Goal: Task Accomplishment & Management: Use online tool/utility

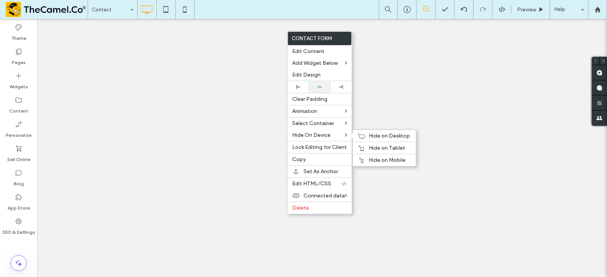
click at [301, 84] on div at bounding box center [298, 87] width 21 height 12
click at [317, 73] on span "Edit Design" at bounding box center [306, 75] width 28 height 6
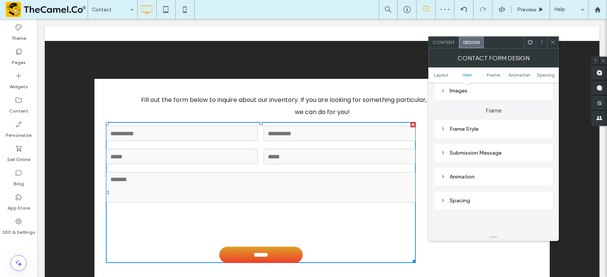
scroll to position [152, 0]
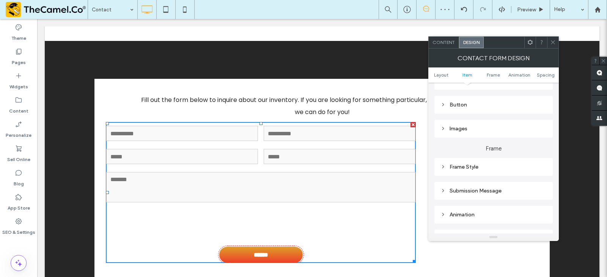
click at [468, 108] on div "Button" at bounding box center [493, 105] width 106 height 6
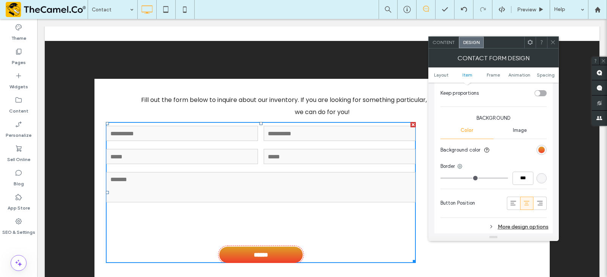
scroll to position [303, 0]
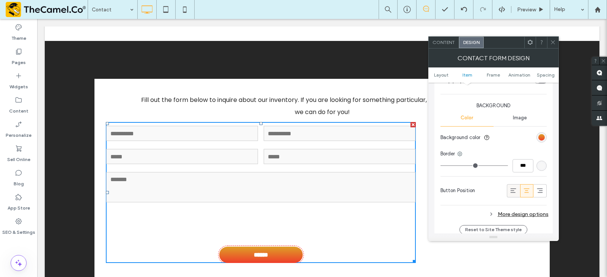
click at [511, 187] on icon at bounding box center [513, 191] width 8 height 8
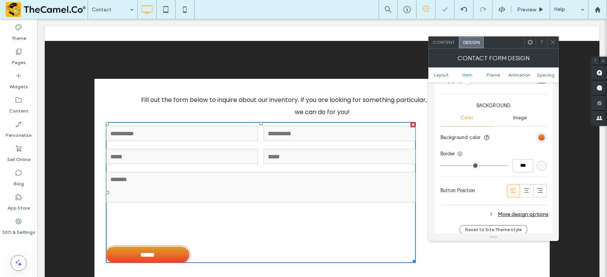
click at [551, 46] on span at bounding box center [553, 42] width 6 height 11
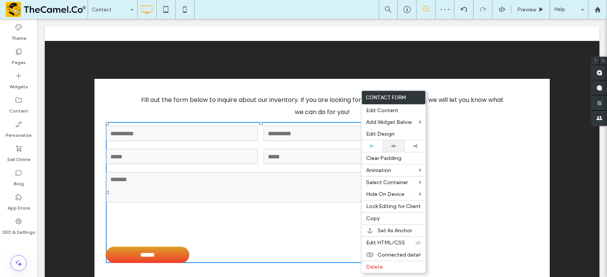
click at [392, 142] on div at bounding box center [393, 146] width 21 height 12
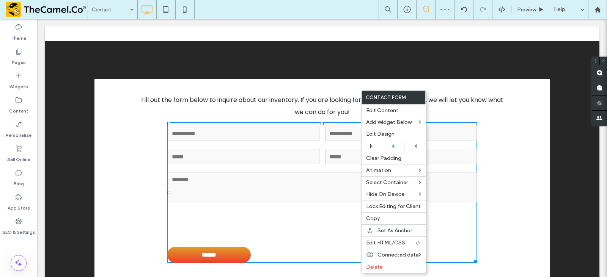
drag, startPoint x: 517, startPoint y: 152, endPoint x: 457, endPoint y: 160, distance: 60.6
click at [517, 152] on div "Fill out the form below to inquire about our inventory. If you are looking for …" at bounding box center [321, 180] width 455 height 203
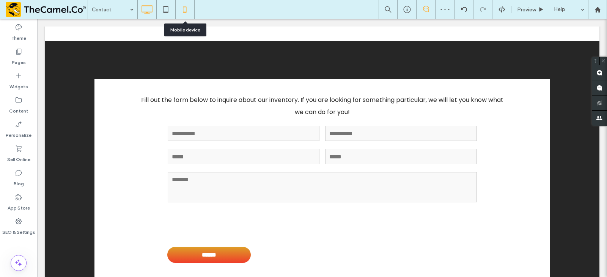
click at [188, 14] on icon at bounding box center [184, 9] width 15 height 15
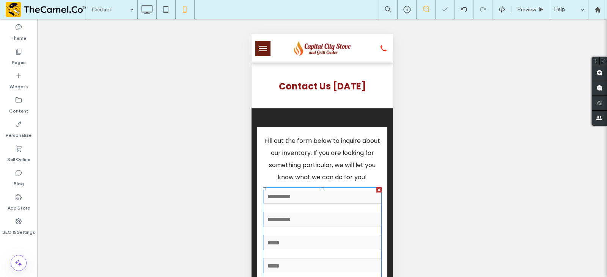
scroll to position [203, 0]
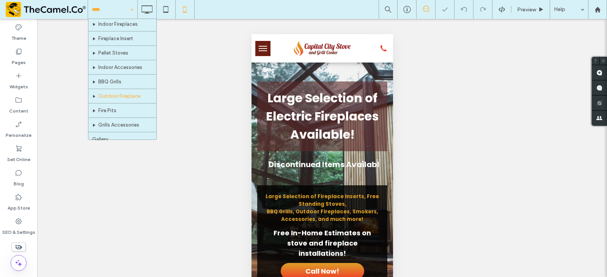
scroll to position [66, 0]
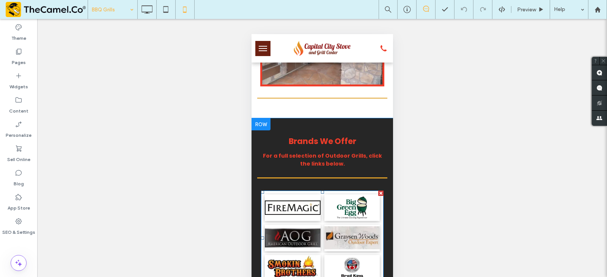
scroll to position [645, 0]
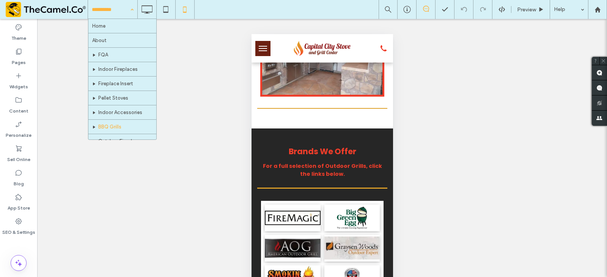
click at [111, 2] on input at bounding box center [111, 9] width 38 height 19
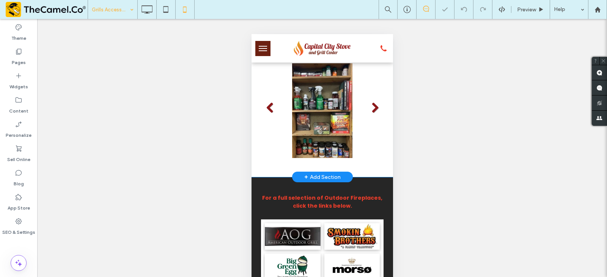
scroll to position [341, 0]
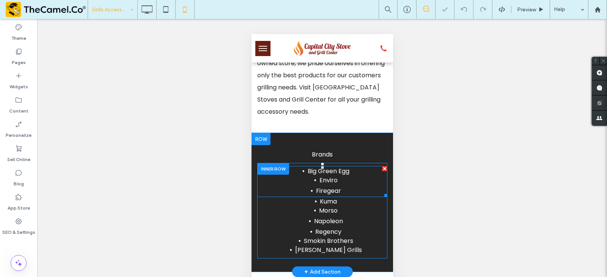
click at [330, 176] on span "Big Green Egg" at bounding box center [328, 171] width 42 height 9
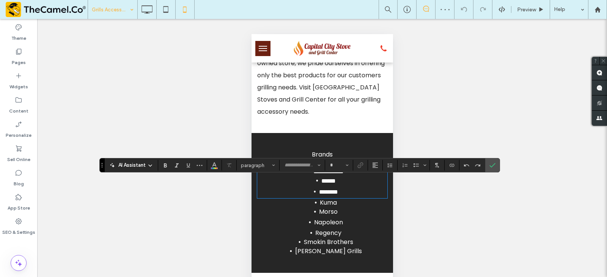
type input "*******"
type input "**"
click at [415, 168] on icon "Bulleted List" at bounding box center [416, 165] width 6 height 6
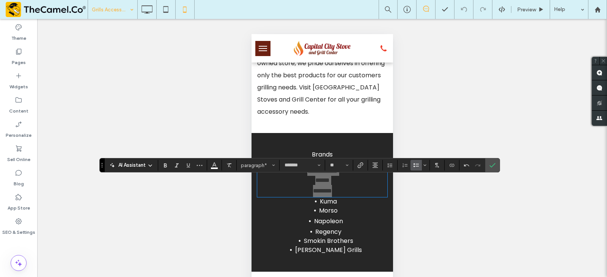
click at [417, 164] on icon "Bulleted List" at bounding box center [416, 165] width 6 height 6
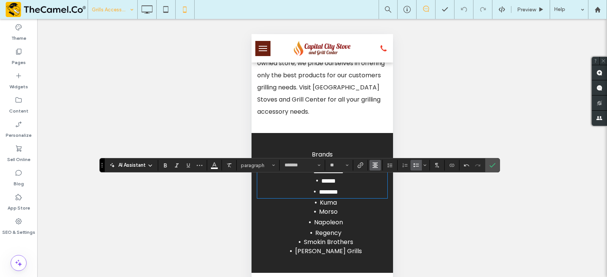
click at [376, 167] on use "Alignment" at bounding box center [375, 165] width 5 height 5
click at [378, 175] on icon "ui.textEditor.alignment.left" at bounding box center [381, 178] width 6 height 6
click at [492, 164] on icon "Confirm" at bounding box center [492, 165] width 6 height 6
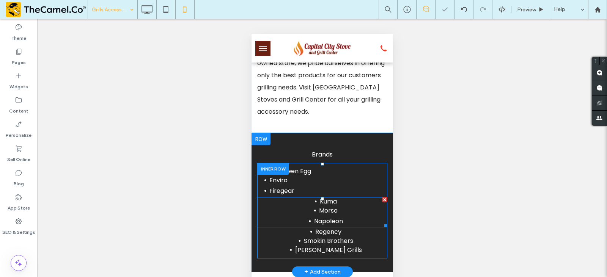
click at [335, 226] on span "Napoleon" at bounding box center [328, 221] width 29 height 9
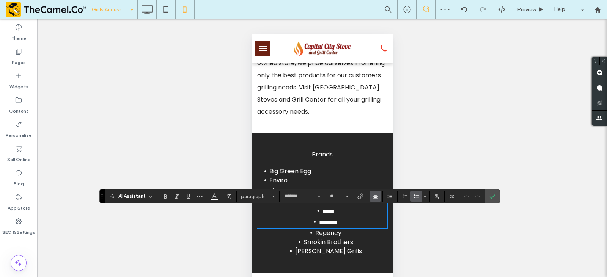
click at [378, 197] on button "Alignment" at bounding box center [374, 196] width 11 height 11
click at [385, 150] on label "ui.textEditor.alignment.left" at bounding box center [382, 151] width 27 height 11
click at [355, 247] on li "Smokin Brothers" at bounding box center [328, 242] width 118 height 9
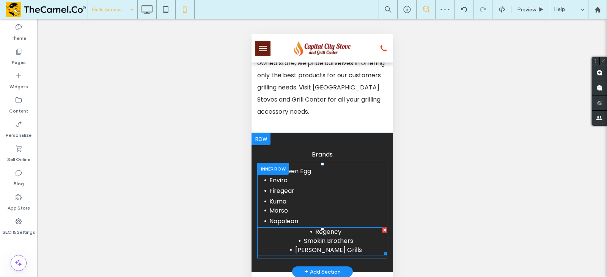
click at [355, 246] on li "Smokin Brothers" at bounding box center [328, 241] width 118 height 9
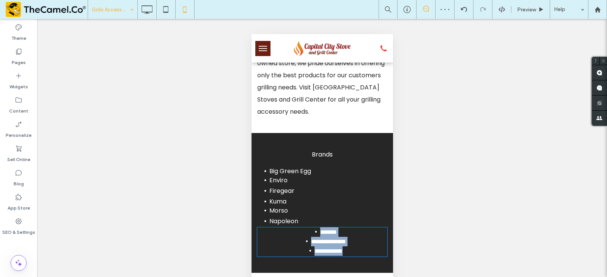
type input "*******"
type input "**"
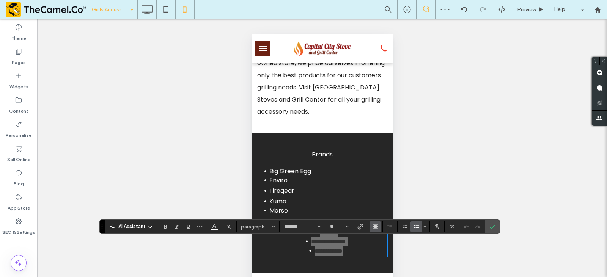
drag, startPoint x: 129, startPoint y: 185, endPoint x: 373, endPoint y: 224, distance: 247.4
click at [373, 224] on icon "Alignment" at bounding box center [375, 227] width 6 height 6
click at [385, 179] on div "ui.textEditor.alignment.left" at bounding box center [383, 182] width 10 height 6
drag, startPoint x: 494, startPoint y: 226, endPoint x: 491, endPoint y: 223, distance: 4.0
click at [494, 226] on use "Confirm" at bounding box center [492, 227] width 6 height 5
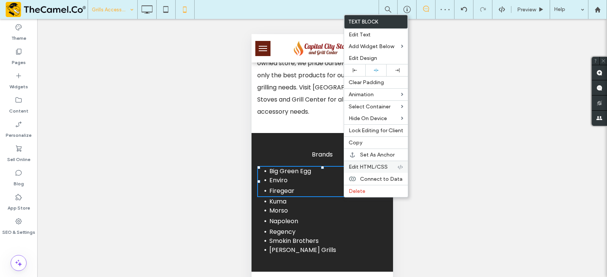
click at [373, 162] on div "Edit HTML/CSS" at bounding box center [376, 167] width 64 height 12
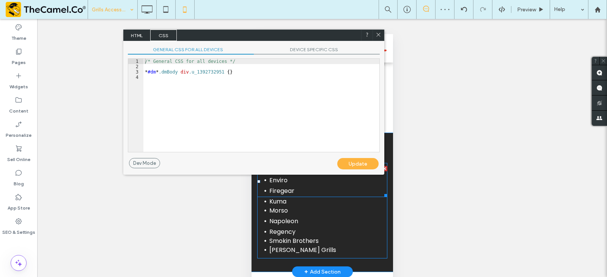
click at [294, 52] on span "DEVICE SPECIFIC CSS" at bounding box center [317, 51] width 126 height 8
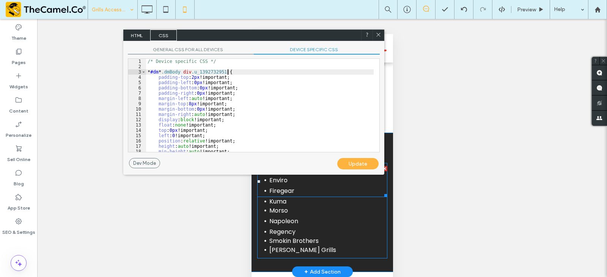
click at [236, 74] on div "/* Device specific CSS */ * #dm * .dmBody div .u_1392732951 { padding-top : 2 p…" at bounding box center [260, 111] width 228 height 104
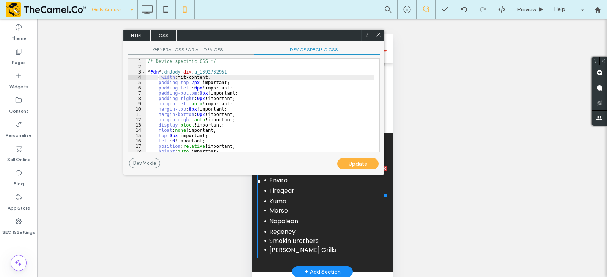
click at [346, 160] on div "Update" at bounding box center [357, 163] width 41 height 11
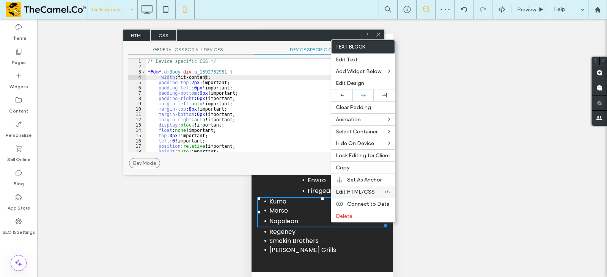
click at [357, 189] on span "Edit HTML/CSS" at bounding box center [355, 192] width 39 height 6
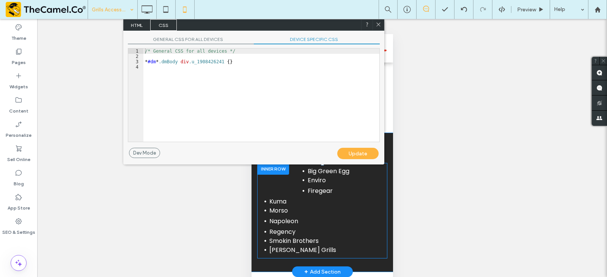
click at [330, 35] on div "GENERAL CSS FOR ALL DEVICES DEVICE SPECIFIC CSS Use with caution! Make sure you…" at bounding box center [253, 89] width 261 height 117
click at [305, 38] on span "DEVICE SPECIFIC CSS" at bounding box center [317, 40] width 126 height 8
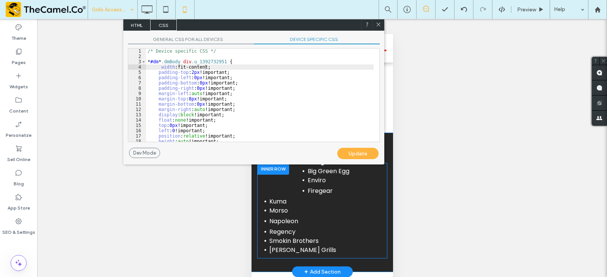
click at [236, 63] on div "/* Device specific CSS */ * #dm * .dmBody div .u_1392732951 { width :fit-conten…" at bounding box center [260, 101] width 228 height 104
click at [351, 154] on div "Update" at bounding box center [357, 153] width 41 height 11
click at [361, 157] on div "Update" at bounding box center [357, 153] width 41 height 11
click at [376, 22] on icon at bounding box center [379, 24] width 6 height 6
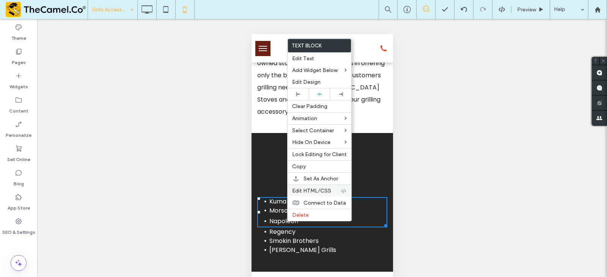
click at [311, 191] on span "Edit HTML/CSS" at bounding box center [311, 191] width 39 height 6
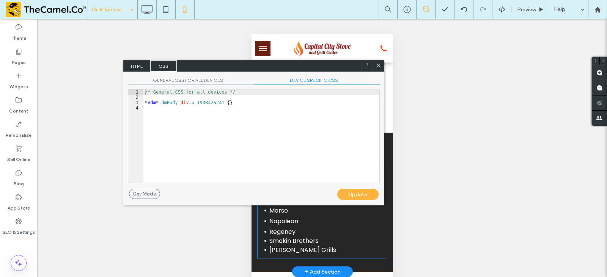
click at [320, 72] on div "GENERAL CSS FOR ALL DEVICES DEVICE SPECIFIC CSS Use with caution! Make sure you…" at bounding box center [253, 130] width 261 height 117
click at [322, 78] on span "DEVICE SPECIFIC CSS" at bounding box center [317, 81] width 126 height 8
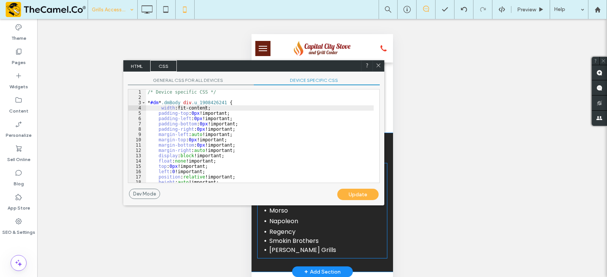
click at [217, 104] on div "/* Device specific CSS */ * #dm * .dmBody div .u_1908426241 { width :fit-conten…" at bounding box center [260, 142] width 228 height 104
click at [347, 192] on div "Update" at bounding box center [357, 194] width 41 height 11
drag, startPoint x: 231, startPoint y: 108, endPoint x: 157, endPoint y: 109, distance: 73.6
click at [157, 109] on div "/* Device specific CSS */ * #dm * .dmBody div .u_1908426241 { width :fit-conten…" at bounding box center [260, 142] width 228 height 104
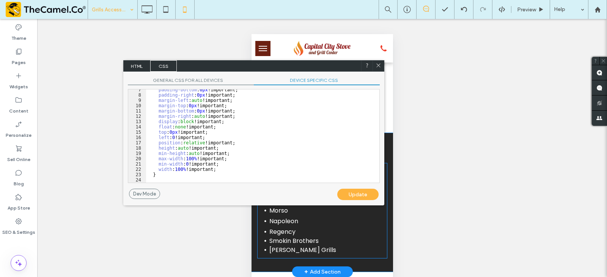
scroll to position [34, 0]
drag, startPoint x: 218, startPoint y: 169, endPoint x: 154, endPoint y: 170, distance: 63.4
click at [154, 170] on div "padding-bottom : 0 px !important; padding-right : 0 px !important; margin-left …" at bounding box center [260, 139] width 228 height 104
click at [346, 195] on div "Update" at bounding box center [357, 194] width 41 height 11
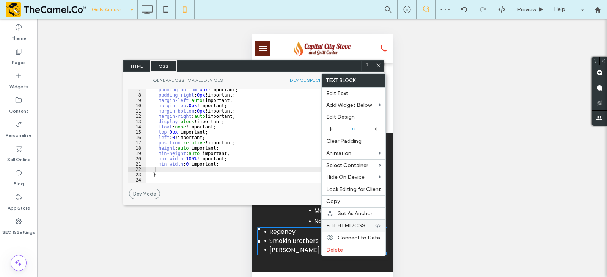
click at [343, 222] on div "Edit HTML/CSS" at bounding box center [354, 226] width 64 height 12
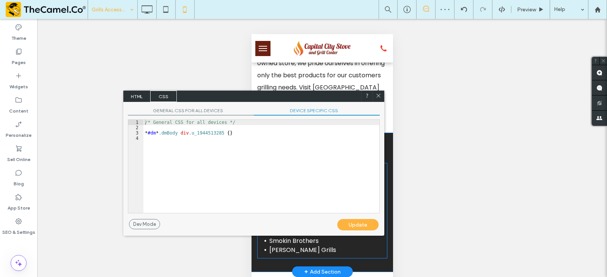
click at [300, 109] on span "DEVICE SPECIFIC CSS" at bounding box center [317, 112] width 126 height 8
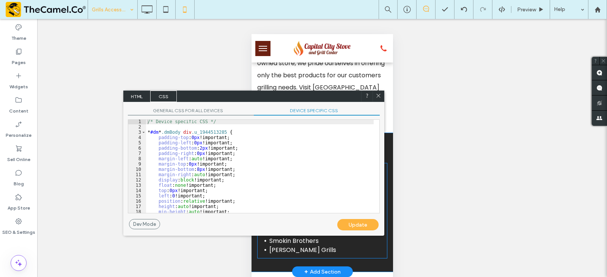
scroll to position [0, 0]
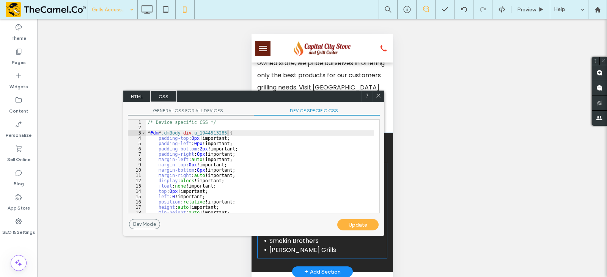
click at [230, 132] on div "/* Device specific CSS */ * #dm * .dmBody div .u_1944513285 { padding-top : 0 p…" at bounding box center [260, 172] width 228 height 104
type textarea "**"
click at [373, 226] on div "Update" at bounding box center [357, 224] width 41 height 11
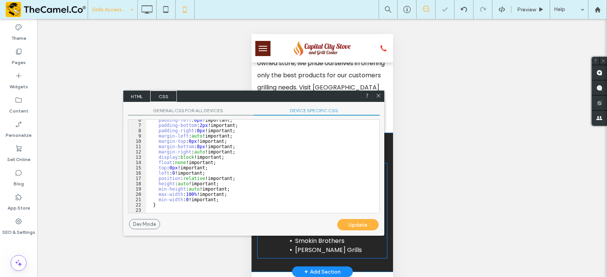
scroll to position [29, 0]
click at [379, 95] on icon at bounding box center [379, 96] width 6 height 6
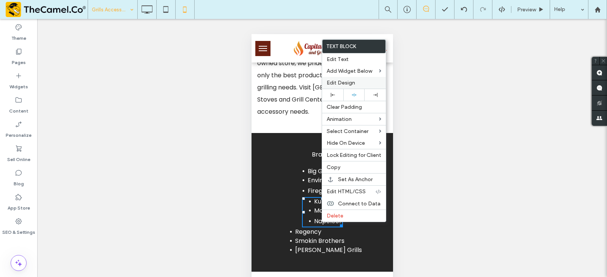
click at [349, 82] on span "Edit Design" at bounding box center [341, 83] width 28 height 6
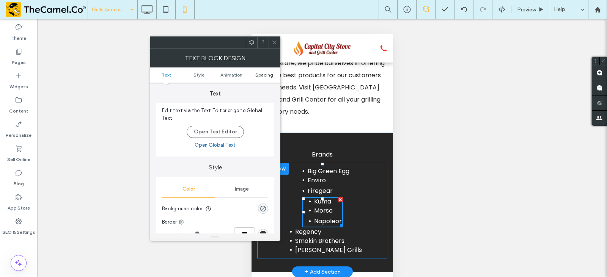
click at [264, 72] on ul "Text Style Animation Spacing" at bounding box center [215, 75] width 130 height 15
click at [264, 75] on span "Spacing" at bounding box center [264, 75] width 18 height 6
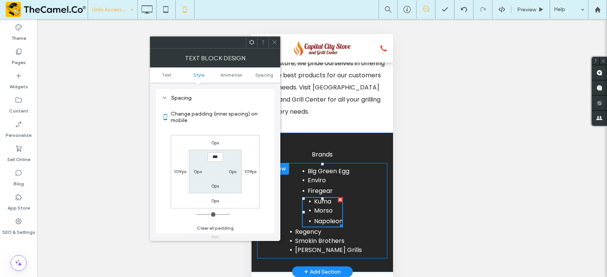
scroll to position [217, 0]
click at [181, 171] on label "109px" at bounding box center [180, 171] width 13 height 6
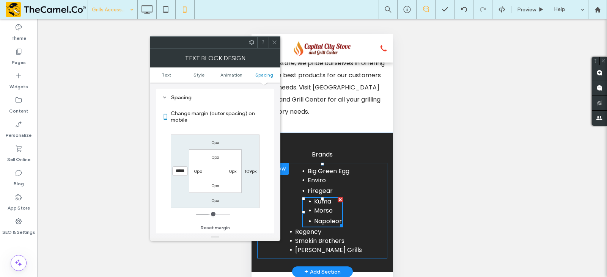
type input "***"
click at [181, 171] on input "*****" at bounding box center [180, 171] width 16 height 9
click at [181, 170] on input "*****" at bounding box center [180, 171] width 16 height 9
type input "****"
type input "**"
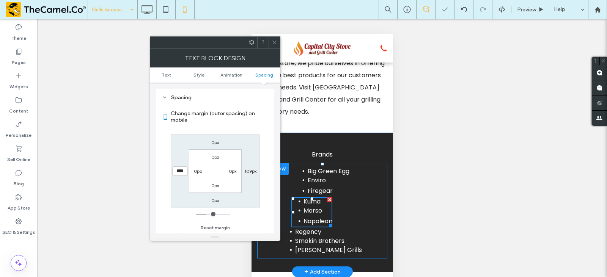
drag, startPoint x: 275, startPoint y: 39, endPoint x: 268, endPoint y: 48, distance: 10.8
click at [273, 41] on icon at bounding box center [275, 42] width 6 height 6
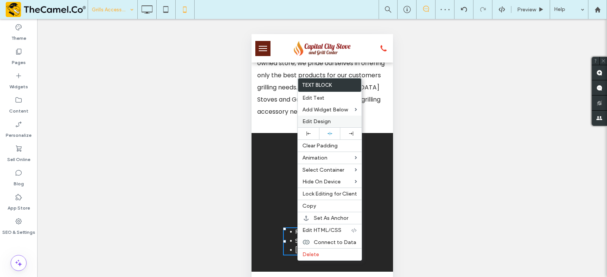
click at [341, 121] on label "Edit Design" at bounding box center [329, 121] width 55 height 6
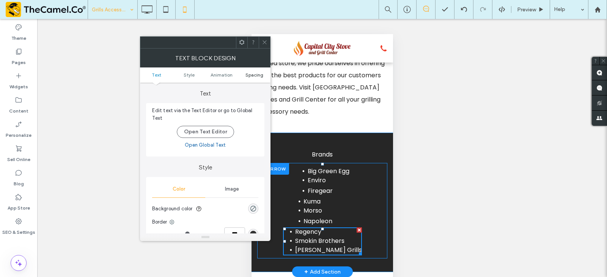
click at [248, 74] on span "Spacing" at bounding box center [254, 75] width 18 height 6
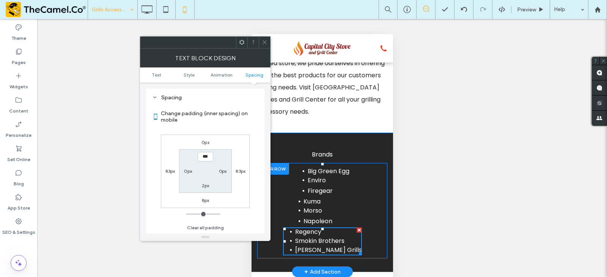
click at [171, 172] on label "83px" at bounding box center [170, 171] width 10 height 6
type input "**"
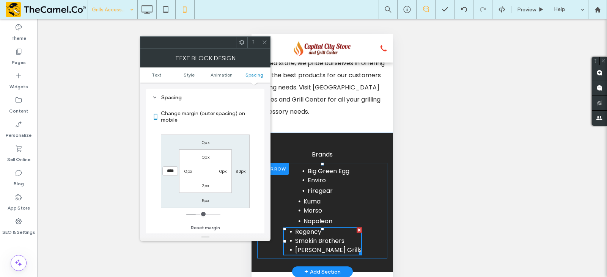
click at [170, 171] on input "****" at bounding box center [170, 171] width 16 height 9
type input "****"
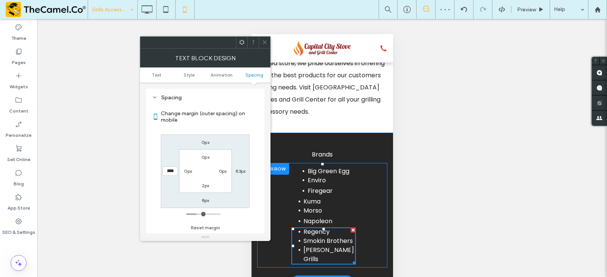
click at [239, 173] on label "83px" at bounding box center [241, 171] width 10 height 6
type input "**"
drag, startPoint x: 239, startPoint y: 170, endPoint x: 235, endPoint y: 170, distance: 4.2
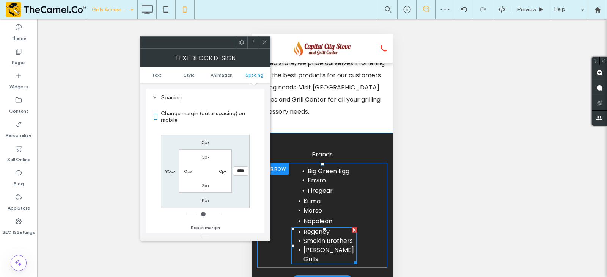
click at [235, 170] on input "****" at bounding box center [241, 171] width 16 height 9
drag, startPoint x: 242, startPoint y: 171, endPoint x: 233, endPoint y: 169, distance: 9.3
click at [233, 169] on input "****" at bounding box center [241, 171] width 16 height 9
type input "****"
type input "**"
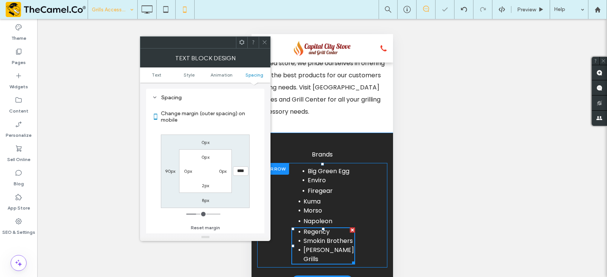
drag, startPoint x: 240, startPoint y: 173, endPoint x: 233, endPoint y: 170, distance: 7.7
click at [233, 170] on input "****" at bounding box center [241, 171] width 16 height 9
type input "****"
type input "**"
drag, startPoint x: 263, startPoint y: 47, endPoint x: 266, endPoint y: 42, distance: 6.0
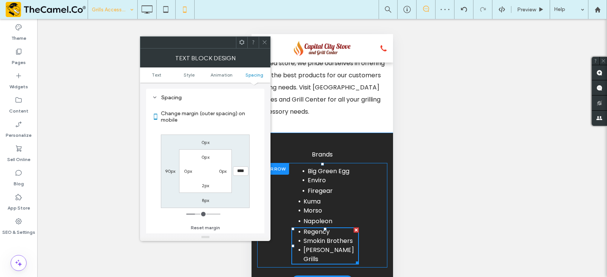
click at [263, 47] on span at bounding box center [265, 42] width 6 height 11
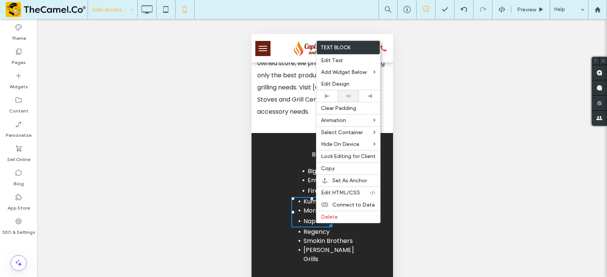
click at [349, 93] on div at bounding box center [348, 96] width 21 height 12
click at [311, 259] on span "Weber Grills" at bounding box center [328, 255] width 50 height 18
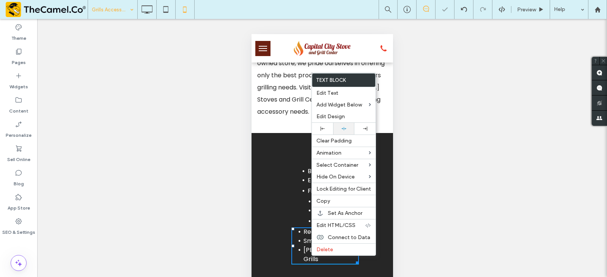
click at [344, 129] on use at bounding box center [343, 128] width 5 height 3
click at [286, 223] on div "Kuma Morso Napoleon Click To Paste" at bounding box center [322, 212] width 130 height 30
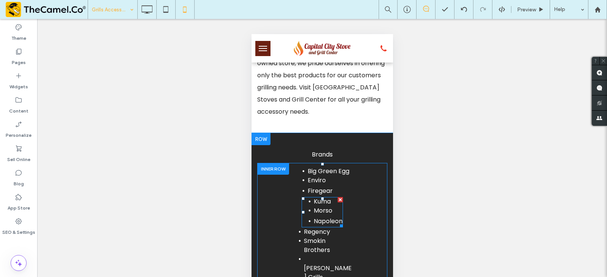
click at [322, 215] on span "Morso" at bounding box center [322, 210] width 19 height 9
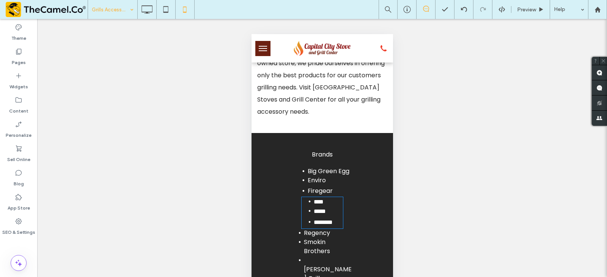
type input "*******"
type input "**"
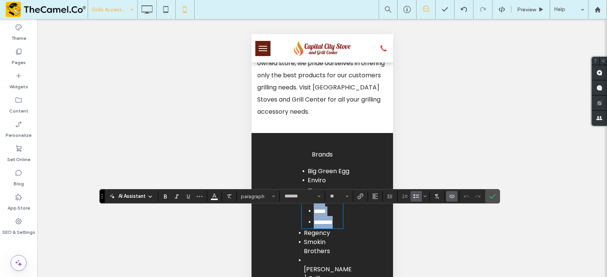
copy ul "**** ***** ********"
click at [495, 193] on span "Confirm" at bounding box center [492, 196] width 6 height 13
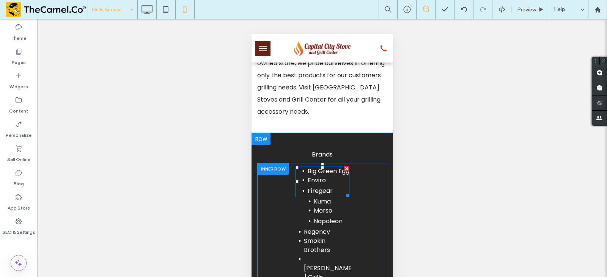
click at [335, 185] on li "Enviro" at bounding box center [328, 180] width 42 height 9
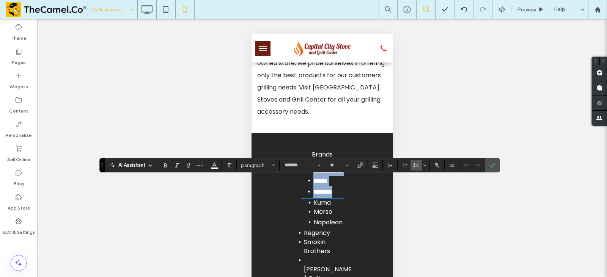
click at [337, 198] on li "********" at bounding box center [328, 192] width 30 height 13
click at [491, 165] on icon "Confirm" at bounding box center [492, 165] width 6 height 6
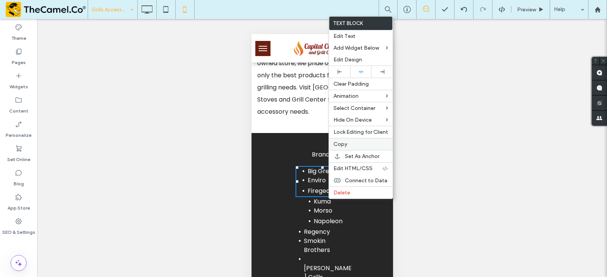
click at [358, 148] on div "Copy" at bounding box center [361, 144] width 64 height 12
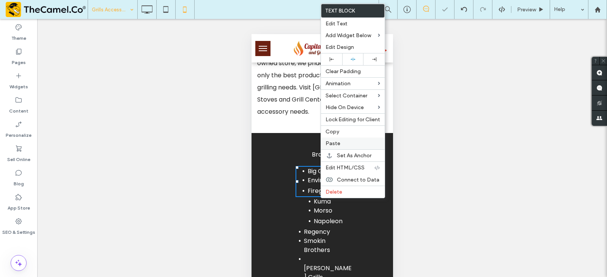
click at [342, 147] on div "Paste" at bounding box center [353, 144] width 64 height 12
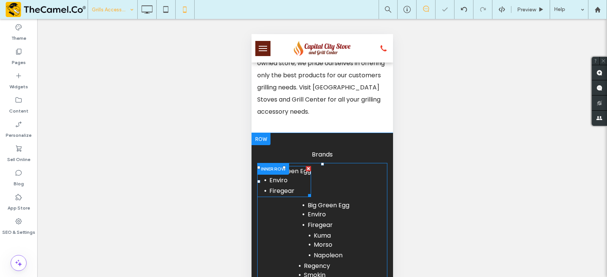
click at [302, 197] on li "Firegear" at bounding box center [290, 191] width 42 height 12
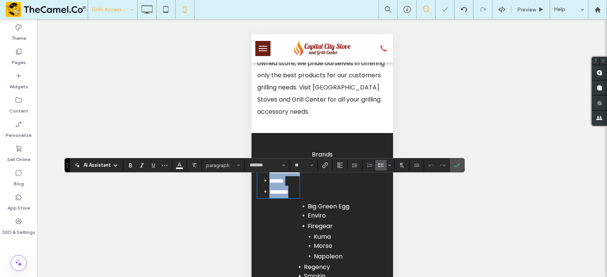
click at [299, 198] on li "********" at bounding box center [284, 192] width 30 height 13
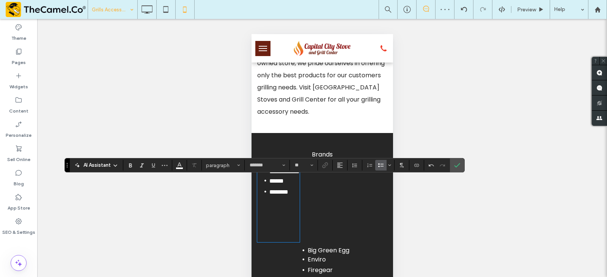
scroll to position [0, 0]
click at [183, 166] on button "Color" at bounding box center [179, 165] width 11 height 11
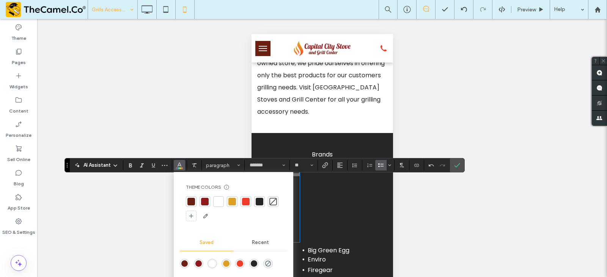
click at [218, 205] on div at bounding box center [219, 202] width 8 height 8
click at [455, 165] on icon "Confirm" at bounding box center [457, 165] width 6 height 6
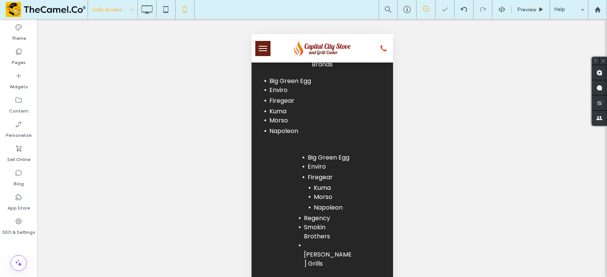
scroll to position [455, 0]
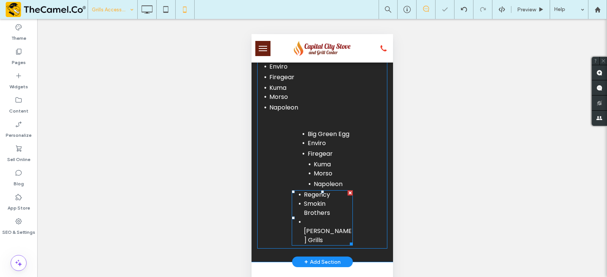
click at [329, 218] on li "Smokin Brothers" at bounding box center [327, 209] width 49 height 18
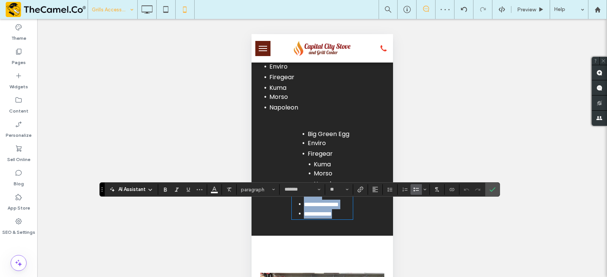
copy ul "**********"
click at [496, 186] on label "Confirm" at bounding box center [492, 190] width 11 height 14
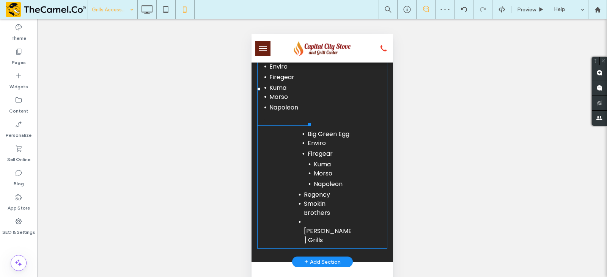
click at [294, 112] on span "Napoleon" at bounding box center [283, 107] width 29 height 9
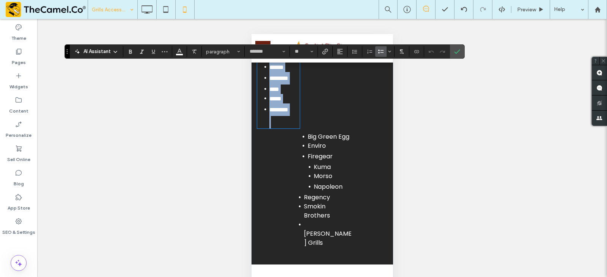
click at [296, 129] on li at bounding box center [284, 122] width 30 height 13
click at [299, 116] on li "********" at bounding box center [284, 110] width 30 height 13
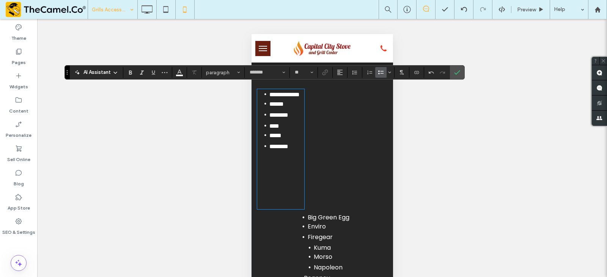
scroll to position [417, 0]
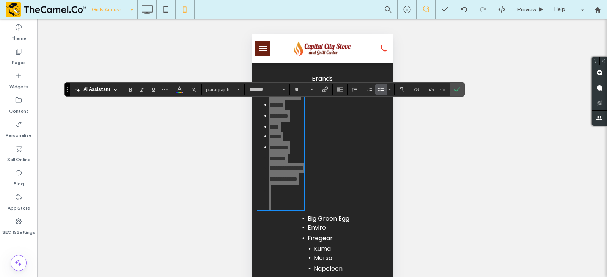
click at [181, 96] on div "AI Assistant paragraph ******* **" at bounding box center [264, 89] width 400 height 14
click at [179, 92] on span "Color" at bounding box center [179, 89] width 6 height 10
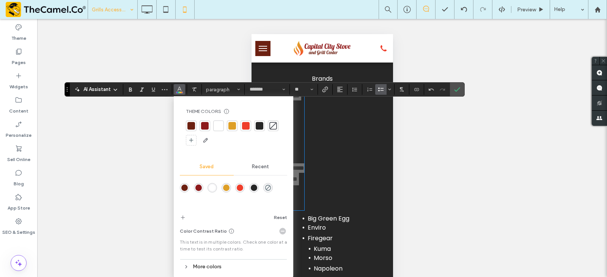
drag, startPoint x: 215, startPoint y: 126, endPoint x: 220, endPoint y: 125, distance: 5.1
click at [215, 126] on div at bounding box center [219, 126] width 8 height 8
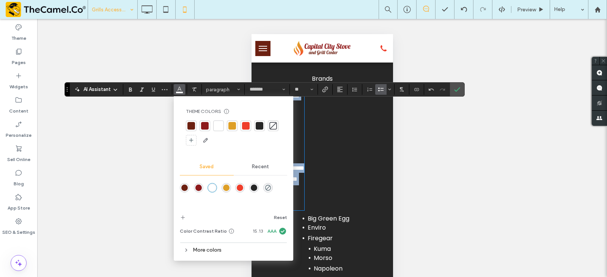
click at [304, 123] on li "********" at bounding box center [286, 116] width 35 height 13
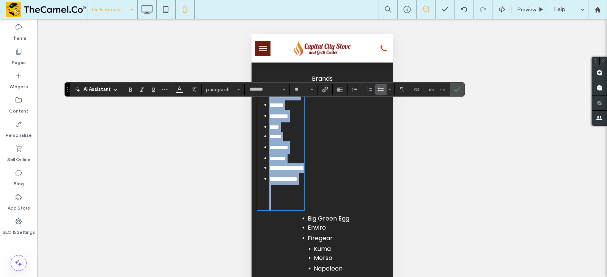
click at [289, 198] on li at bounding box center [286, 192] width 35 height 13
click at [286, 211] on li at bounding box center [286, 204] width 35 height 13
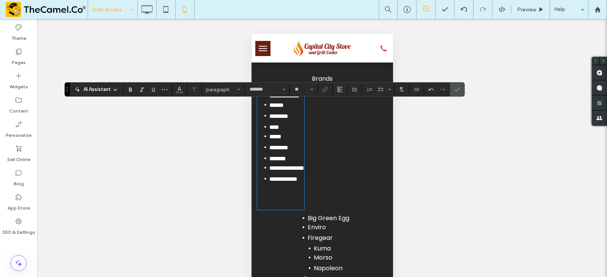
click at [283, 198] on li at bounding box center [286, 192] width 35 height 13
click at [458, 87] on icon "Confirm" at bounding box center [457, 89] width 6 height 6
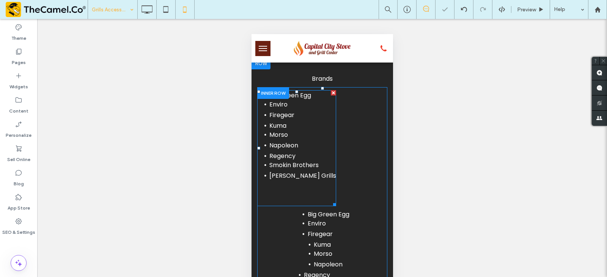
click at [286, 194] on p "﻿" at bounding box center [296, 188] width 79 height 12
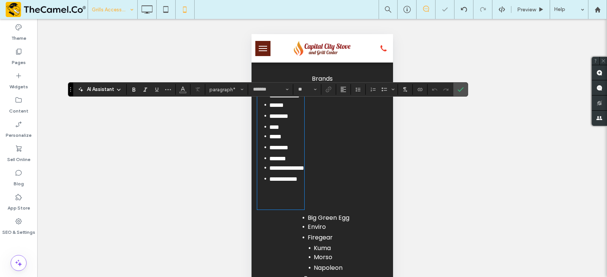
click at [284, 198] on p "﻿" at bounding box center [280, 192] width 47 height 12
click at [463, 88] on use "Confirm" at bounding box center [461, 89] width 6 height 5
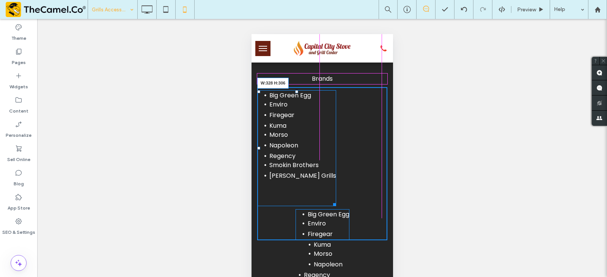
drag, startPoint x: 316, startPoint y: 213, endPoint x: 387, endPoint y: 196, distance: 73.3
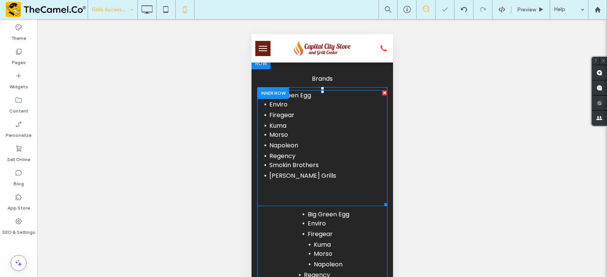
click at [315, 182] on li "Weber Grills" at bounding box center [328, 176] width 118 height 12
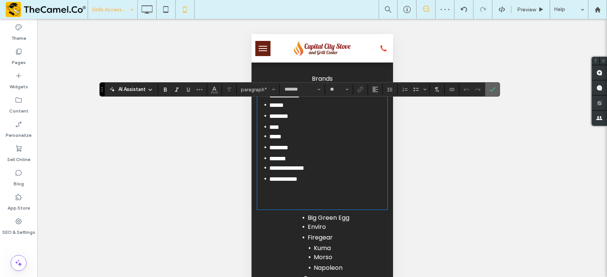
drag, startPoint x: 491, startPoint y: 88, endPoint x: 390, endPoint y: 132, distance: 109.2
click at [491, 89] on icon "Confirm" at bounding box center [492, 89] width 6 height 6
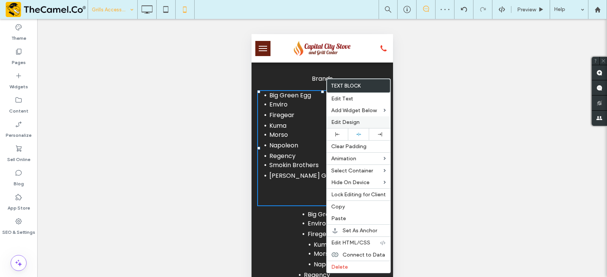
click at [355, 124] on span "Edit Design" at bounding box center [345, 122] width 28 height 6
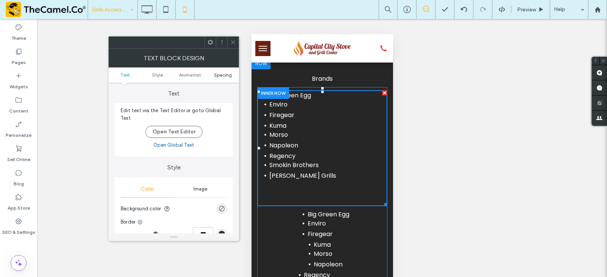
click at [227, 75] on span "Spacing" at bounding box center [223, 75] width 18 height 6
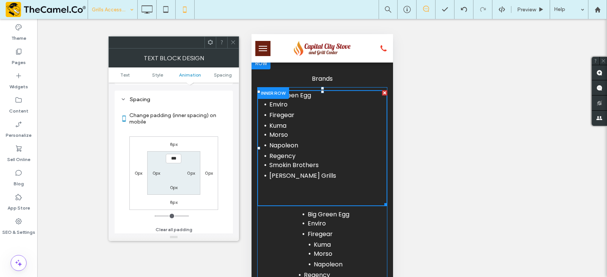
scroll to position [217, 0]
click at [230, 41] on div at bounding box center [232, 42] width 11 height 11
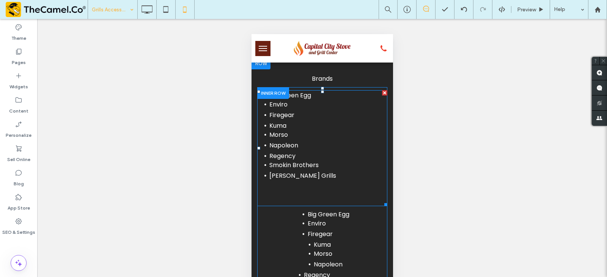
click at [382, 96] on div at bounding box center [384, 92] width 5 height 5
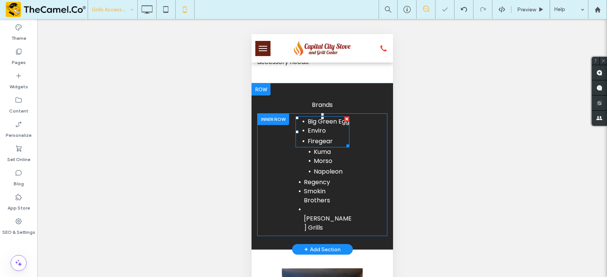
scroll to position [379, 0]
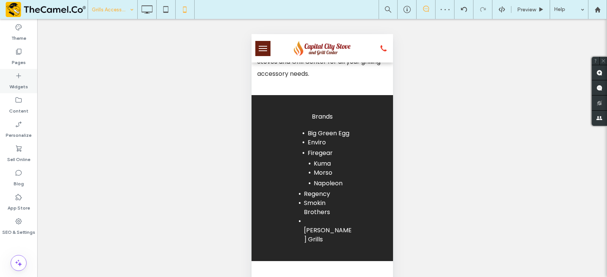
click at [15, 85] on label "Widgets" at bounding box center [18, 85] width 19 height 11
type input "*******"
type input "**"
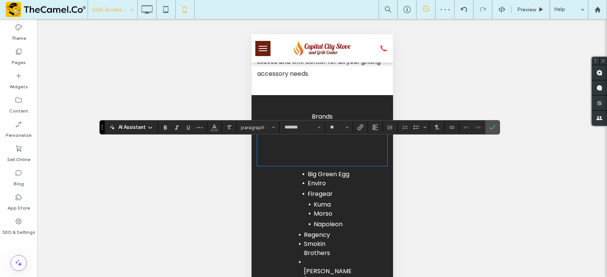
click at [324, 179] on span "Big Green Egg" at bounding box center [328, 174] width 42 height 9
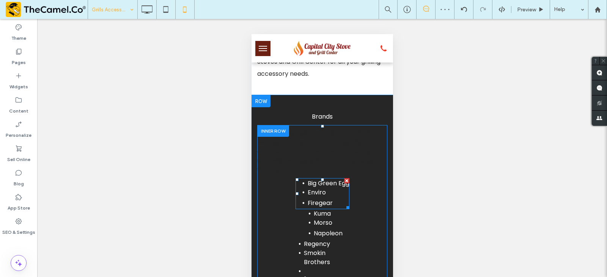
click at [324, 188] on span "Big Green Egg" at bounding box center [328, 183] width 42 height 9
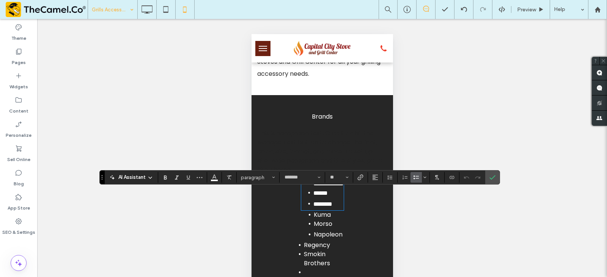
click at [334, 160] on span "This is paragraph text. Click it or hit the Manage Text button to change the fo…" at bounding box center [319, 151] width 125 height 45
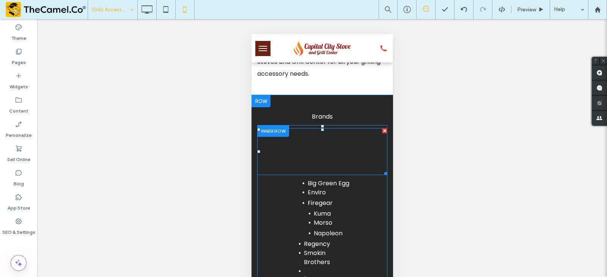
click at [334, 160] on span "This is paragraph text. Click it or hit the Manage Text button to change the fo…" at bounding box center [319, 151] width 125 height 45
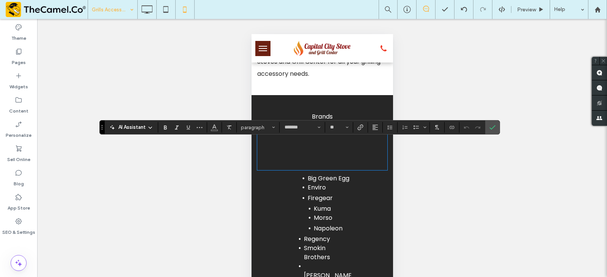
scroll to position [0, 0]
click at [212, 129] on icon "Color" at bounding box center [214, 127] width 6 height 6
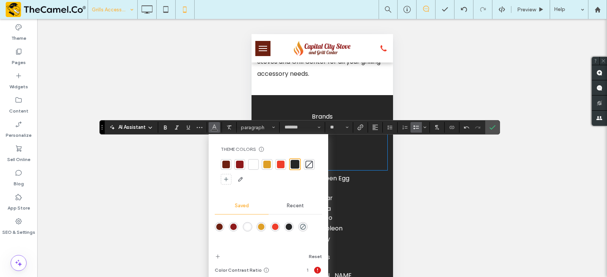
click at [252, 165] on div at bounding box center [254, 165] width 8 height 8
click at [355, 160] on li "********" at bounding box center [328, 154] width 118 height 13
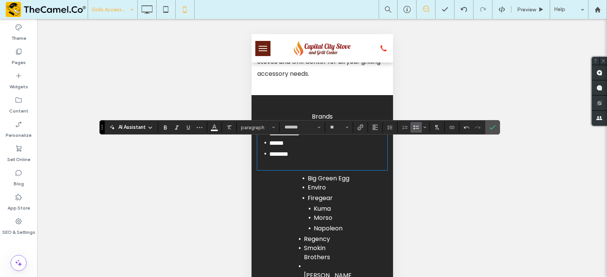
click at [334, 223] on li "Morso" at bounding box center [327, 218] width 29 height 9
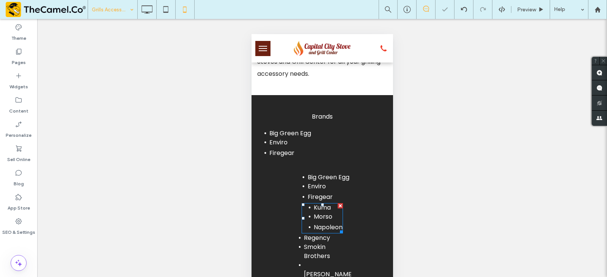
click at [333, 222] on li "Morso" at bounding box center [327, 216] width 29 height 9
type input "*******"
type input "**"
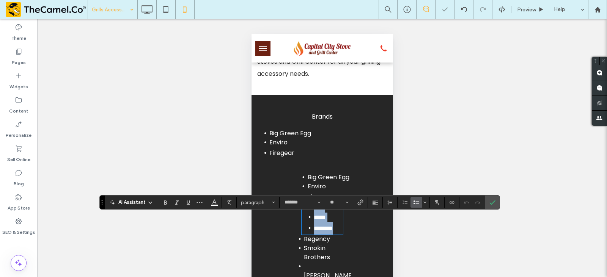
copy ul "**** ***** ********"
click at [316, 159] on li "Firegear" at bounding box center [328, 153] width 118 height 12
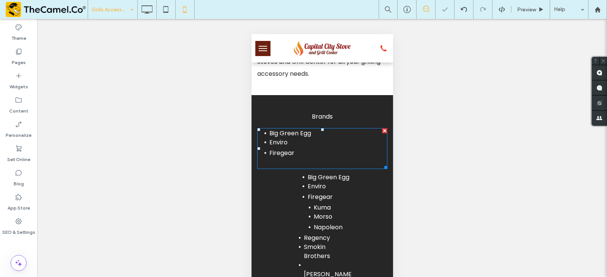
click at [316, 159] on li "Firegear" at bounding box center [328, 153] width 118 height 12
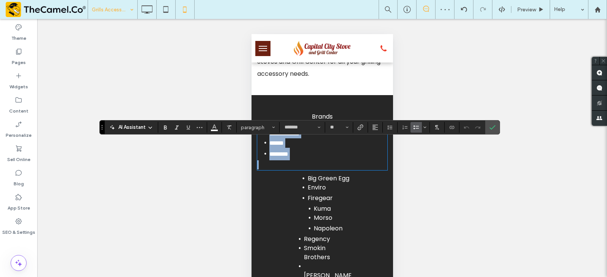
click at [314, 170] on p at bounding box center [322, 164] width 130 height 9
click at [313, 160] on li "********" at bounding box center [328, 154] width 118 height 13
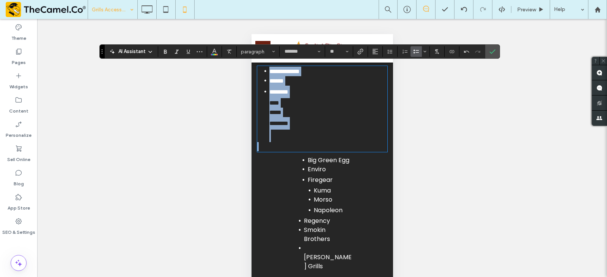
scroll to position [455, 0]
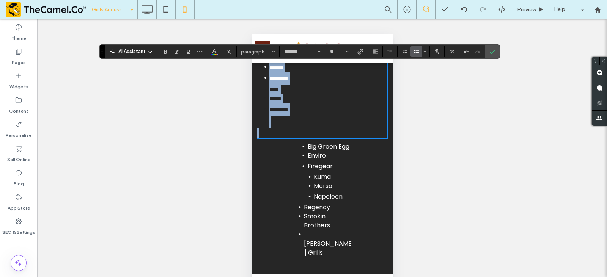
click at [324, 222] on span "Smokin Brothers" at bounding box center [316, 221] width 26 height 18
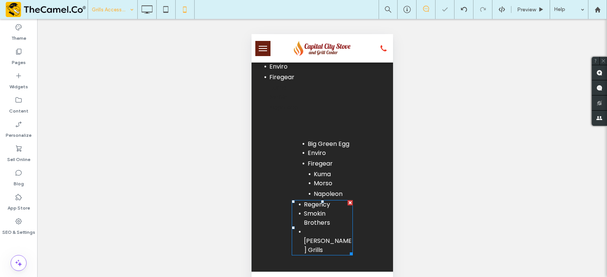
click at [325, 222] on span "Smokin Brothers" at bounding box center [316, 218] width 26 height 18
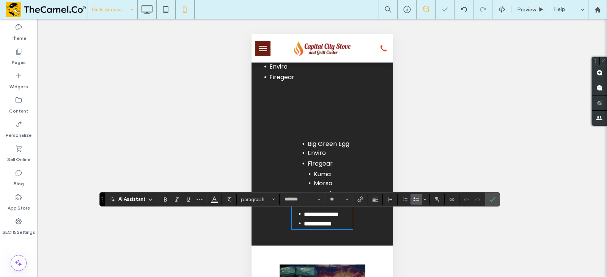
click at [315, 114] on li "Napoleon" at bounding box center [328, 108] width 118 height 12
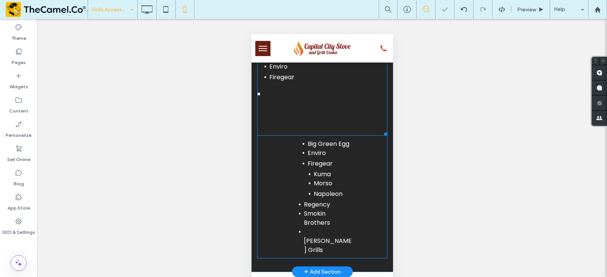
click at [314, 114] on li "Napoleon" at bounding box center [328, 108] width 118 height 12
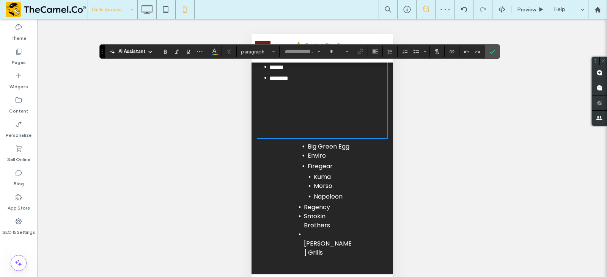
type input "*******"
type input "**"
click at [308, 129] on li at bounding box center [328, 122] width 118 height 13
click at [309, 116] on li "********" at bounding box center [328, 110] width 118 height 13
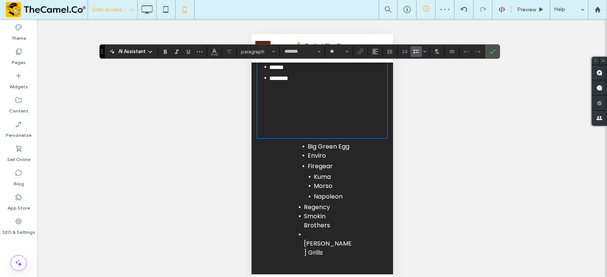
click at [299, 116] on li "********" at bounding box center [328, 110] width 118 height 13
click at [280, 102] on span "*****" at bounding box center [275, 99] width 12 height 6
click at [293, 104] on li "*****" at bounding box center [328, 98] width 118 height 9
click at [219, 55] on button "Color" at bounding box center [214, 51] width 11 height 11
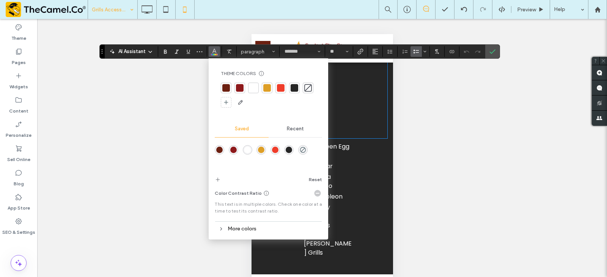
click at [252, 90] on div at bounding box center [254, 88] width 8 height 8
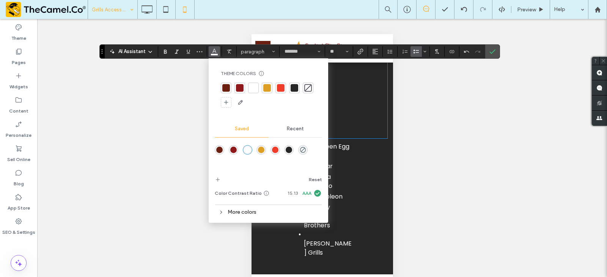
click at [336, 114] on li "********" at bounding box center [328, 110] width 118 height 13
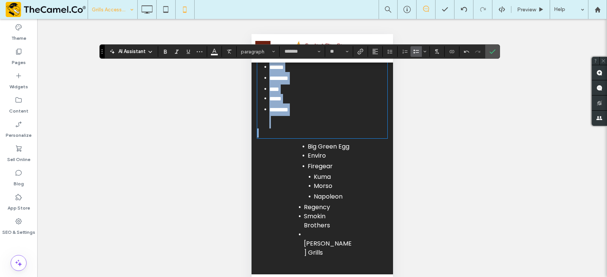
click at [313, 116] on li "********" at bounding box center [328, 110] width 118 height 13
click at [304, 116] on li "********" at bounding box center [328, 110] width 118 height 13
click at [299, 116] on li "********" at bounding box center [328, 110] width 118 height 13
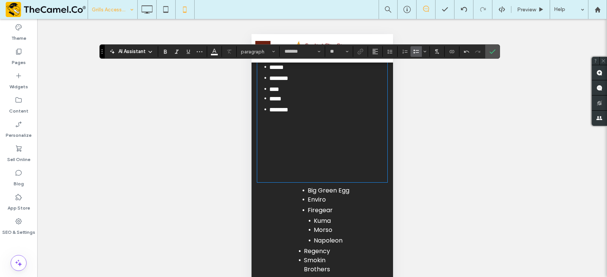
scroll to position [0, 0]
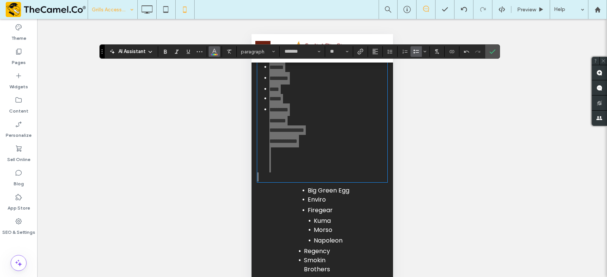
click at [216, 49] on icon "Color" at bounding box center [214, 51] width 6 height 6
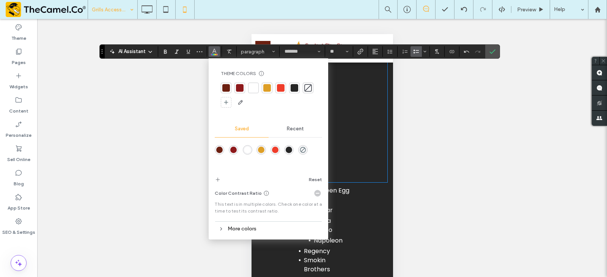
click at [256, 90] on div at bounding box center [254, 88] width 8 height 8
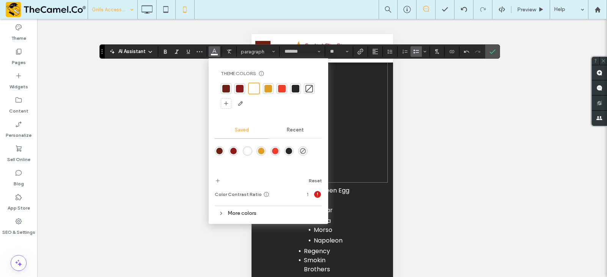
click at [357, 116] on li "********" at bounding box center [328, 110] width 118 height 13
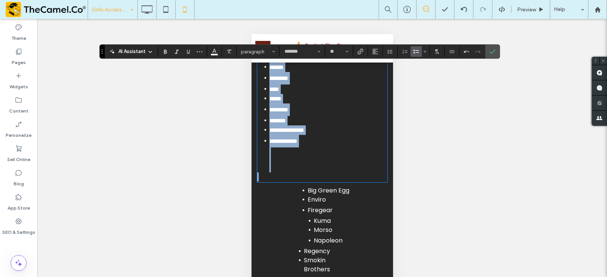
click at [293, 168] on li at bounding box center [328, 166] width 118 height 13
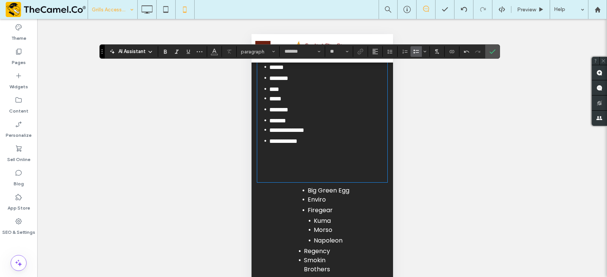
click at [283, 173] on li at bounding box center [328, 166] width 118 height 13
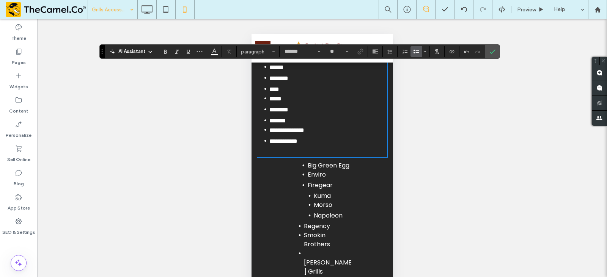
click at [288, 157] on p at bounding box center [322, 152] width 130 height 9
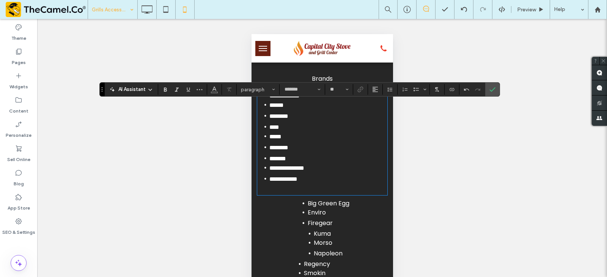
click at [320, 217] on span "Enviro" at bounding box center [316, 212] width 18 height 9
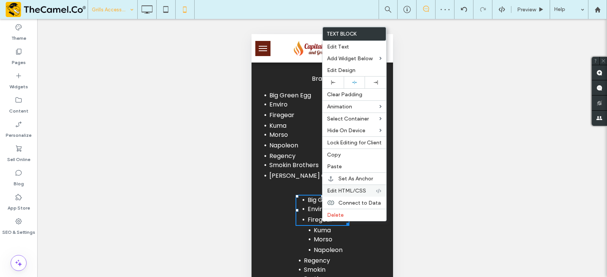
click at [342, 192] on span "Edit HTML/CSS" at bounding box center [346, 191] width 39 height 6
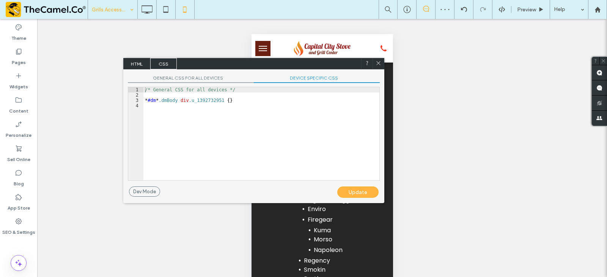
click at [301, 74] on div "GENERAL CSS FOR ALL DEVICES DEVICE SPECIFIC CSS Use with caution! Make sure you…" at bounding box center [253, 127] width 261 height 117
click at [301, 82] on span "DEVICE SPECIFIC CSS" at bounding box center [317, 79] width 126 height 8
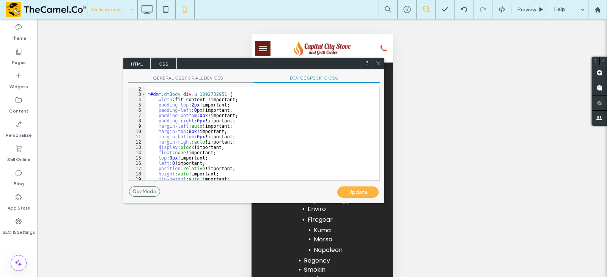
scroll to position [0, 0]
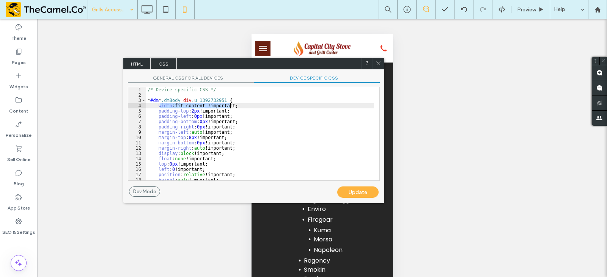
drag, startPoint x: 168, startPoint y: 104, endPoint x: 235, endPoint y: 105, distance: 67.2
click at [236, 105] on div "/* Device specific CSS */ * #dm * .dmBody div .u_1392732951 { width :fit-conten…" at bounding box center [260, 139] width 228 height 104
click at [352, 194] on div "Update" at bounding box center [357, 192] width 41 height 11
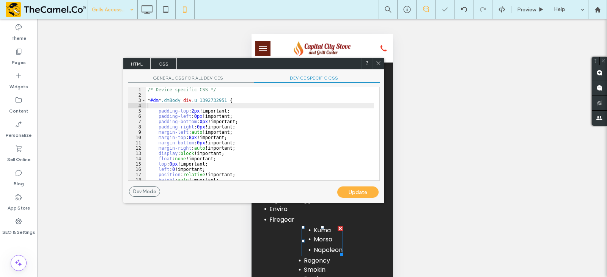
click at [322, 235] on span "Kuma" at bounding box center [321, 230] width 17 height 9
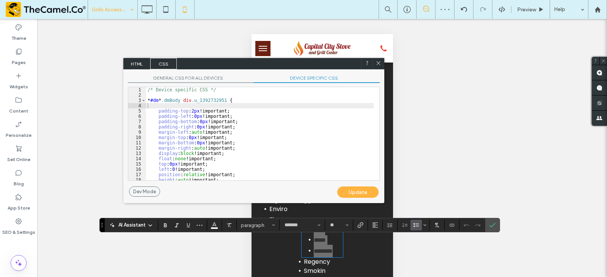
drag, startPoint x: 490, startPoint y: 223, endPoint x: 486, endPoint y: 224, distance: 4.3
click at [491, 223] on icon "Confirm" at bounding box center [492, 225] width 6 height 6
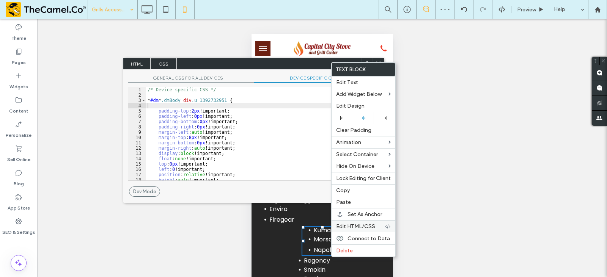
click at [353, 229] on span "Edit HTML/CSS" at bounding box center [355, 226] width 39 height 6
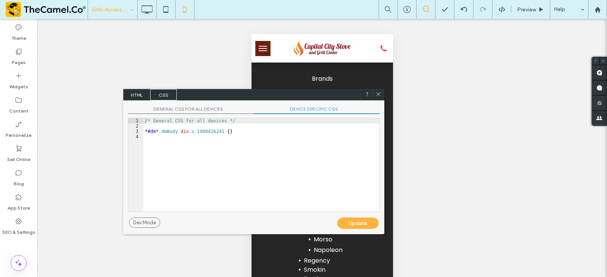
click at [322, 108] on span "DEVICE SPECIFIC CSS" at bounding box center [317, 110] width 126 height 8
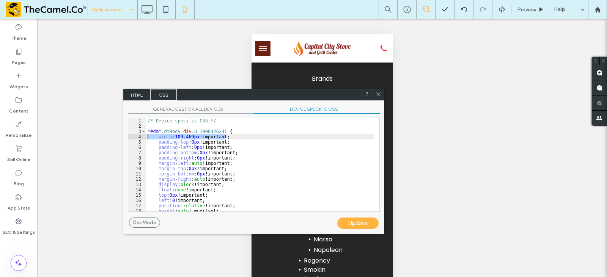
drag, startPoint x: 228, startPoint y: 137, endPoint x: 134, endPoint y: 135, distance: 94.5
click at [134, 135] on div "** 1 2 3 4 5 6 7 8 9 10 11 12 13 14 15 16 17 18 19 /* Device specific CSS */ * …" at bounding box center [254, 165] width 252 height 94
click at [339, 225] on div "Update" at bounding box center [357, 223] width 41 height 11
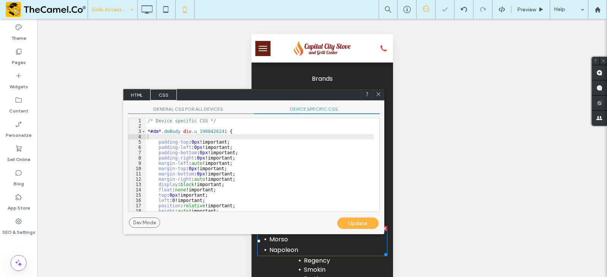
scroll to position [455, 0]
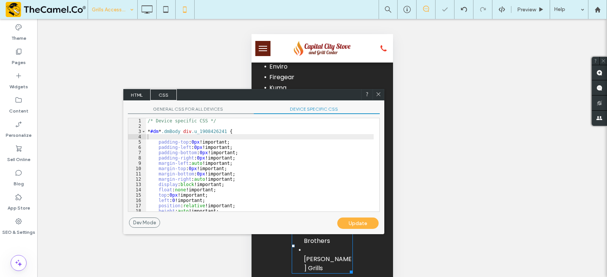
click at [323, 227] on span "Regency" at bounding box center [316, 223] width 26 height 9
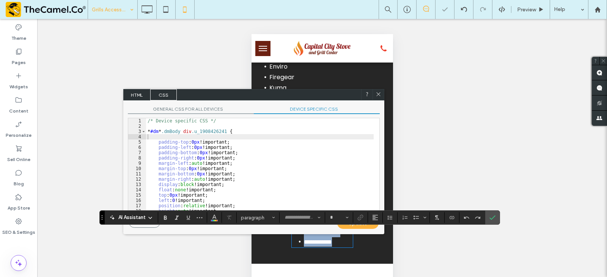
type input "*******"
type input "**"
click at [488, 220] on label "Confirm" at bounding box center [492, 218] width 11 height 14
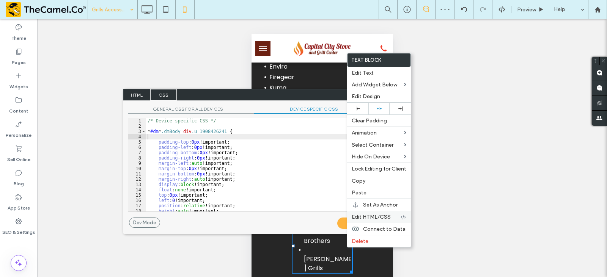
click at [371, 215] on span "Edit HTML/CSS" at bounding box center [371, 217] width 39 height 6
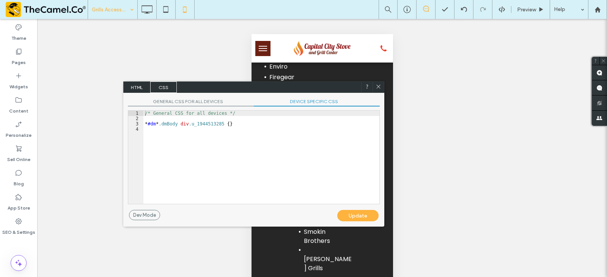
click at [321, 99] on div "GENERAL CSS FOR ALL DEVICES DEVICE SPECIFIC CSS Use with caution! Make sure you…" at bounding box center [253, 151] width 261 height 117
click at [293, 102] on span "DEVICE SPECIFIC CSS" at bounding box center [317, 103] width 126 height 8
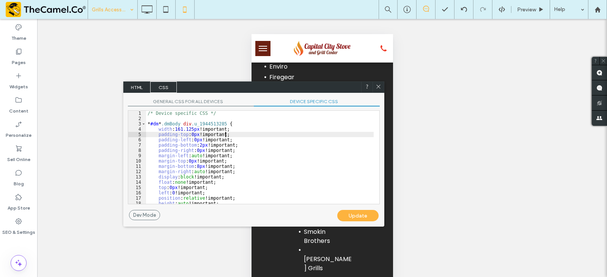
click at [228, 133] on div "/* Device specific CSS */ * #dm * .dmBody div .u_1944513285 { width : 161.125 p…" at bounding box center [260, 163] width 228 height 104
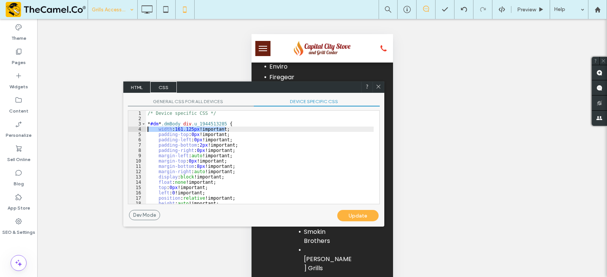
drag, startPoint x: 231, startPoint y: 129, endPoint x: 128, endPoint y: 127, distance: 102.8
click at [128, 127] on div "** 1 2 3 4 5 6 7 8 9 10 11 12 13 14 15 16 17 18 19 /* Device specific CSS */ * …" at bounding box center [254, 157] width 252 height 94
click at [368, 215] on div "Update" at bounding box center [357, 215] width 41 height 11
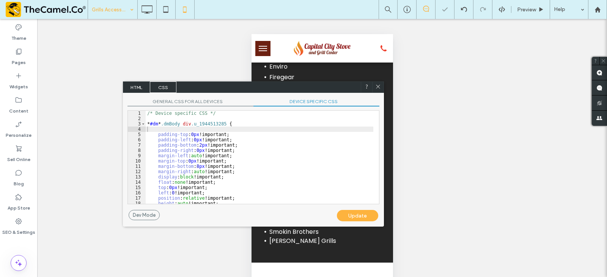
click at [378, 85] on icon at bounding box center [378, 87] width 6 height 6
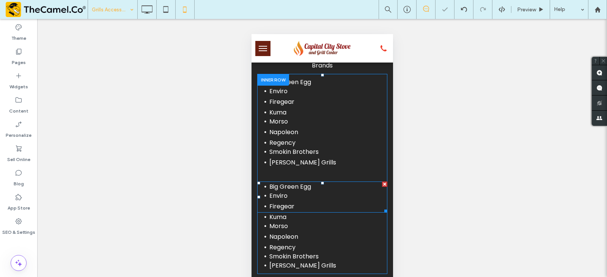
scroll to position [417, 0]
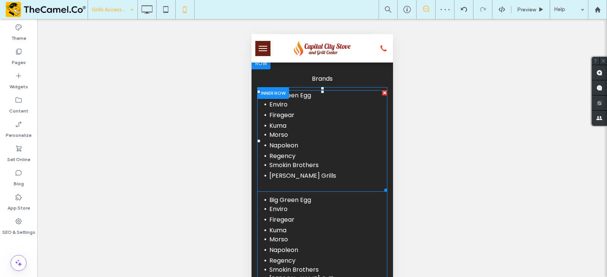
click at [305, 182] on li "Weber Grills" at bounding box center [328, 176] width 118 height 12
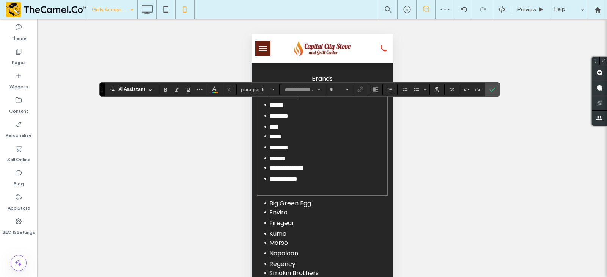
type input "*******"
type input "**"
click at [304, 195] on p at bounding box center [322, 190] width 130 height 9
drag, startPoint x: 493, startPoint y: 91, endPoint x: 421, endPoint y: 119, distance: 76.9
click at [492, 91] on icon "Confirm" at bounding box center [492, 89] width 6 height 6
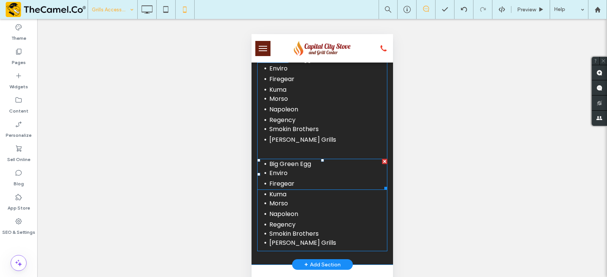
scroll to position [455, 0]
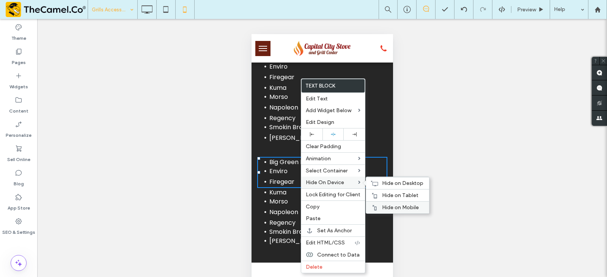
click at [405, 208] on span "Hide on Mobile" at bounding box center [400, 207] width 37 height 6
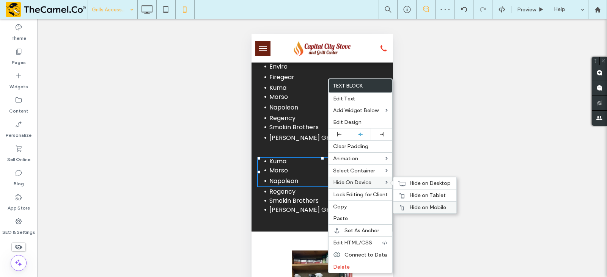
click at [418, 205] on span "Hide on Mobile" at bounding box center [427, 207] width 37 height 6
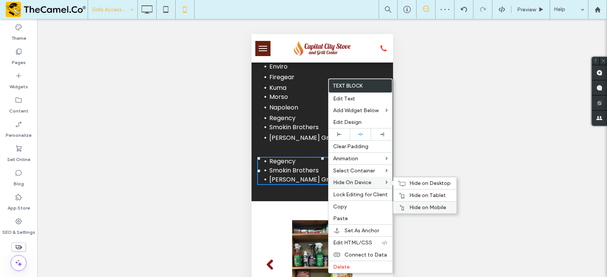
click at [425, 205] on span "Hide on Mobile" at bounding box center [427, 207] width 37 height 6
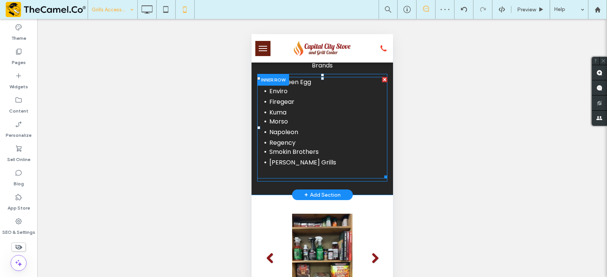
scroll to position [417, 0]
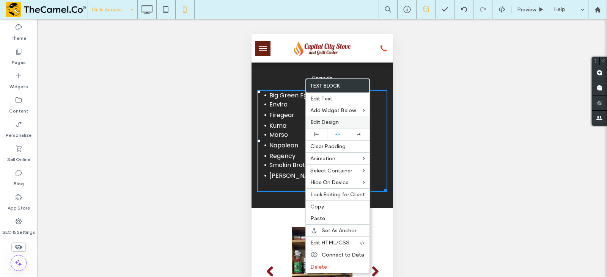
click at [329, 123] on span "Edit Design" at bounding box center [324, 122] width 28 height 6
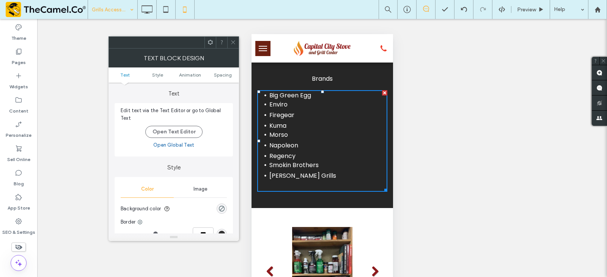
click at [228, 72] on ul "Text Style Animation Spacing" at bounding box center [173, 75] width 130 height 15
click at [212, 47] on span at bounding box center [211, 42] width 6 height 11
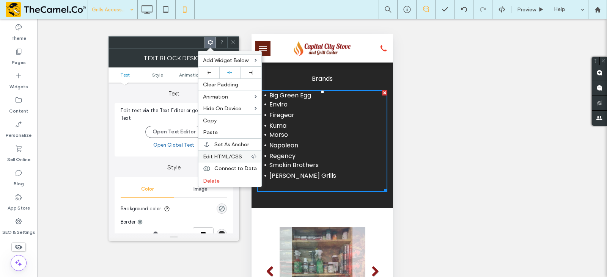
click at [231, 156] on span "Edit HTML/CSS" at bounding box center [222, 157] width 39 height 6
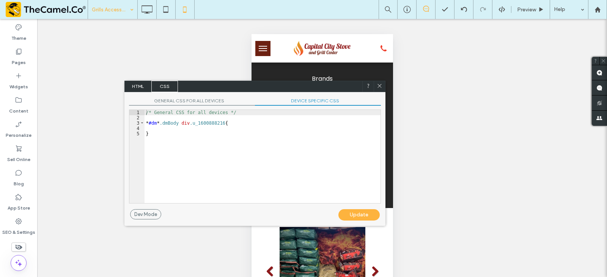
click at [305, 101] on span "DEVICE SPECIFIC CSS" at bounding box center [318, 102] width 126 height 8
click at [300, 100] on span "DEVICE SPECIFIC CSS" at bounding box center [318, 102] width 126 height 8
click at [242, 131] on div "/* Device specific CSS */ * #dm * .dmBody div .u_1600888216 { }" at bounding box center [263, 162] width 236 height 104
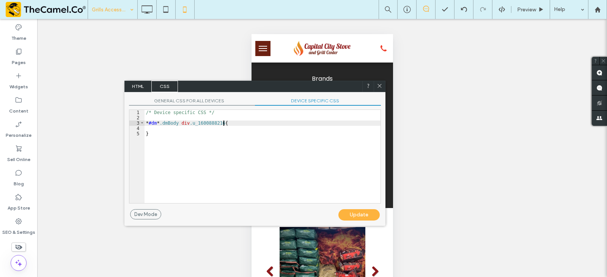
click at [245, 123] on div "/* Device specific CSS */ * #dm * .dmBody div .u_1600888216 { }" at bounding box center [263, 162] width 236 height 104
type textarea "**"
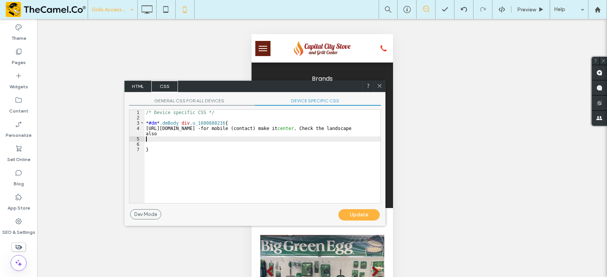
click at [217, 237] on div "Unhide? Yes Unhide? Yes Unhide? Yes Unhide? Yes Unhide? Yes" at bounding box center [322, 157] width 570 height 277
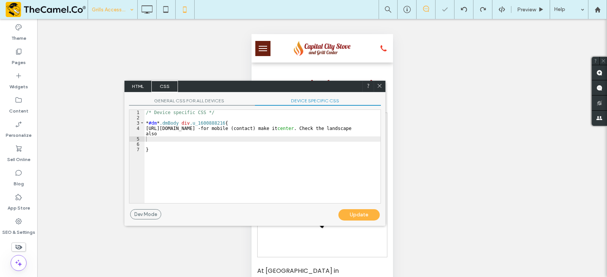
scroll to position [0, 0]
click at [230, 140] on div "/* Device specific CSS */ * #dm * .dmBody div .u_1600888216 { https://prnt.sc/w…" at bounding box center [263, 162] width 236 height 104
click at [187, 143] on div "/* Device specific CSS */ * #dm * .dmBody div .u_1600888216 { https://prnt.sc/w…" at bounding box center [263, 162] width 236 height 104
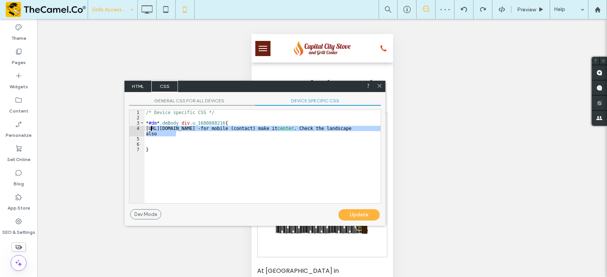
drag, startPoint x: 185, startPoint y: 134, endPoint x: 150, endPoint y: 127, distance: 35.9
click at [150, 127] on div "/* Device specific CSS */ * #dm * .dmBody div .u_1600888216 { https://prnt.sc/w…" at bounding box center [263, 162] width 236 height 104
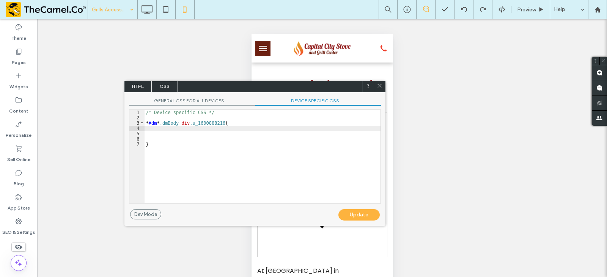
click at [356, 213] on div "Update" at bounding box center [358, 214] width 41 height 11
drag, startPoint x: 378, startPoint y: 86, endPoint x: 130, endPoint y: 52, distance: 250.8
click at [378, 86] on icon at bounding box center [380, 86] width 6 height 6
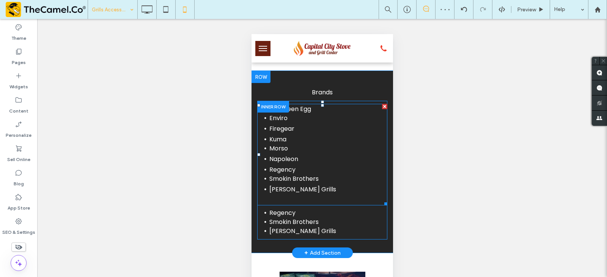
scroll to position [417, 0]
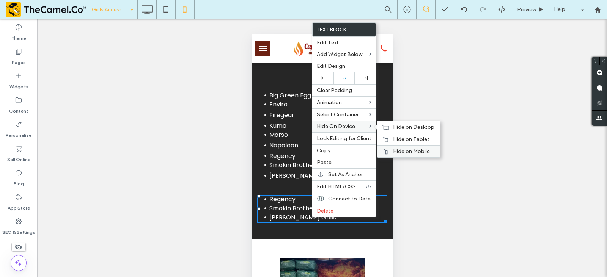
click at [401, 149] on span "Hide on Mobile" at bounding box center [411, 151] width 37 height 6
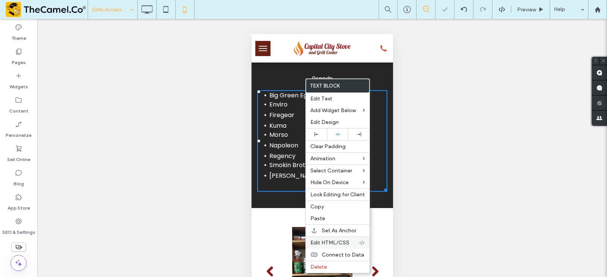
click at [327, 241] on span "Edit HTML/CSS" at bounding box center [329, 243] width 39 height 6
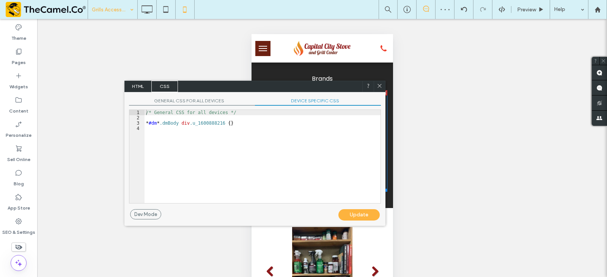
click at [345, 97] on div "GENERAL CSS FOR ALL DEVICES DEVICE SPECIFIC CSS Use with caution! Make sure you…" at bounding box center [254, 150] width 261 height 117
click at [322, 105] on span "DEVICE SPECIFIC CSS" at bounding box center [318, 102] width 126 height 8
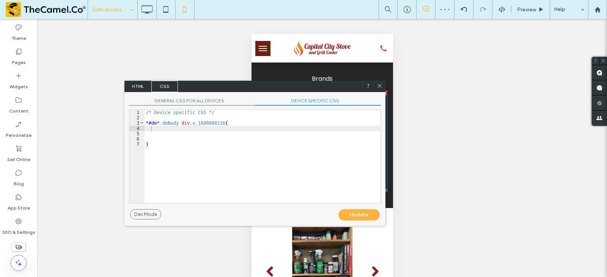
click at [323, 99] on span "DEVICE SPECIFIC CSS" at bounding box center [318, 102] width 126 height 8
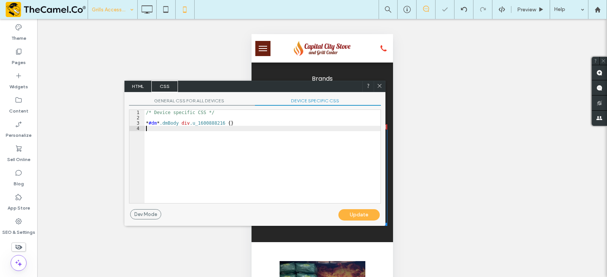
click at [229, 132] on div "/* Device specific CSS */ * #dm * .dmBody div .u_1600888216 { }" at bounding box center [263, 162] width 236 height 104
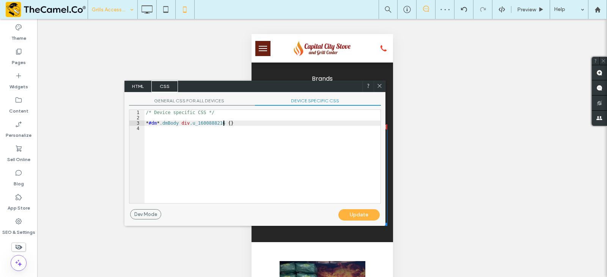
click at [225, 124] on div "/* Device specific CSS */ * #dm * .dmBody div .u_1600888216 { }" at bounding box center [263, 162] width 236 height 104
click at [226, 125] on div "/* Device specific CSS */ * #dm * .dmBody div .u_1600888216 { }" at bounding box center [263, 162] width 236 height 104
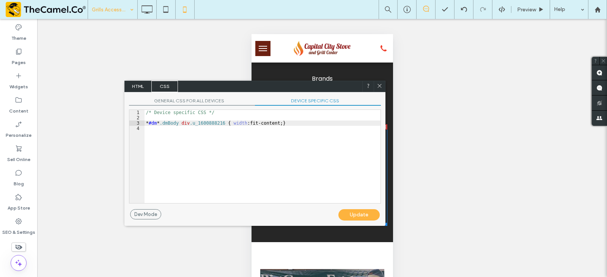
click at [372, 212] on div "Update" at bounding box center [358, 214] width 41 height 11
click at [380, 85] on icon at bounding box center [380, 86] width 6 height 6
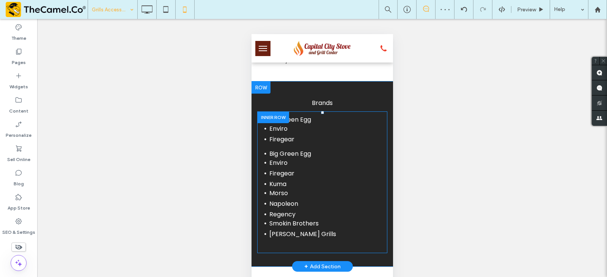
scroll to position [379, 0]
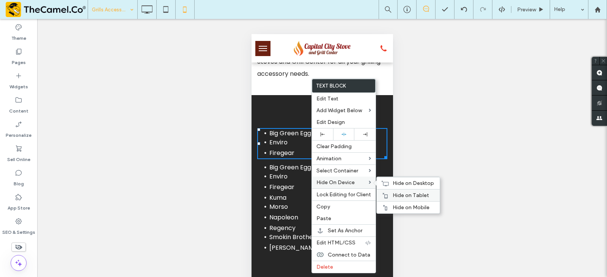
drag, startPoint x: 402, startPoint y: 206, endPoint x: 396, endPoint y: 200, distance: 7.5
click at [400, 204] on span "Hide on Mobile" at bounding box center [411, 207] width 37 height 6
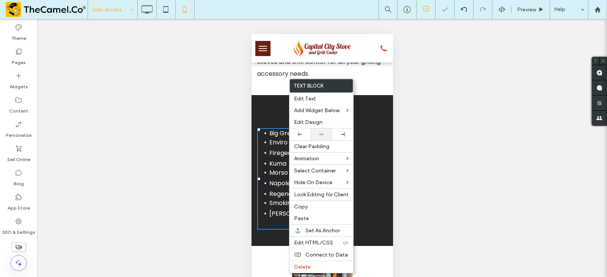
click at [321, 134] on icon at bounding box center [321, 134] width 5 height 5
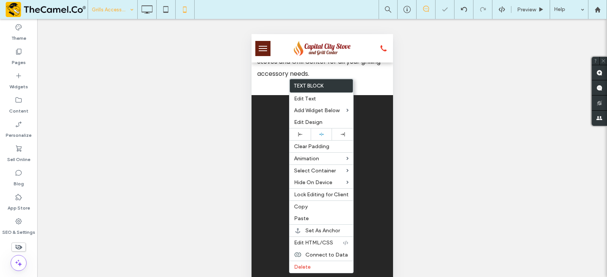
click at [263, 188] on div "Big Green Egg Enviro Firegear Big Green Egg Enviro Firegear Kuma Morso Napoleon…" at bounding box center [322, 195] width 130 height 141
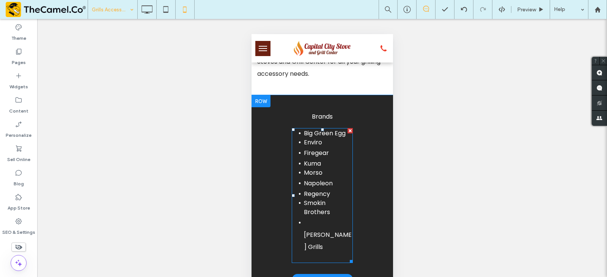
click at [351, 112] on div "Brands Big Green Egg Enviro Firegear Big Green Egg Enviro Firegear Kuma Morso N…" at bounding box center [322, 187] width 142 height 184
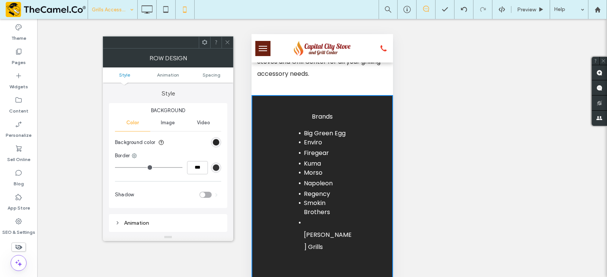
click at [230, 40] on icon at bounding box center [228, 42] width 6 height 6
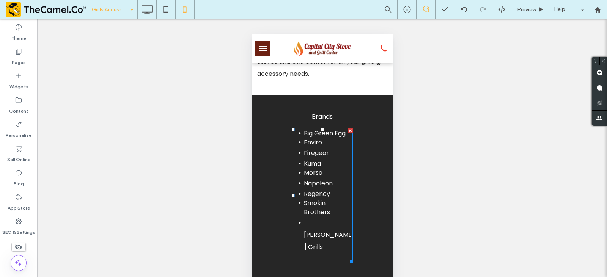
drag, startPoint x: 270, startPoint y: 258, endPoint x: 358, endPoint y: 228, distance: 93.8
click at [358, 277] on div at bounding box center [303, 277] width 607 height 0
click at [370, 253] on div "Brands Big Green Egg Enviro Firegear Big Green Egg Enviro Firegear Kuma Morso N…" at bounding box center [322, 187] width 142 height 184
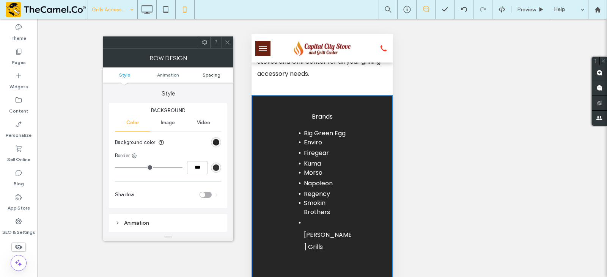
click at [211, 74] on span "Spacing" at bounding box center [212, 75] width 18 height 6
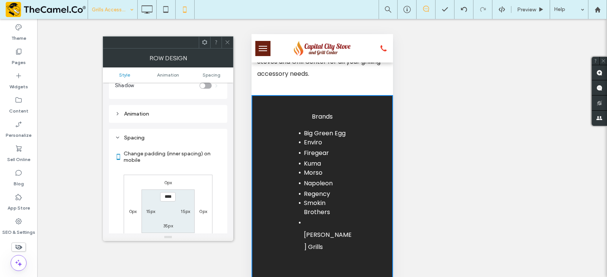
scroll to position [149, 0]
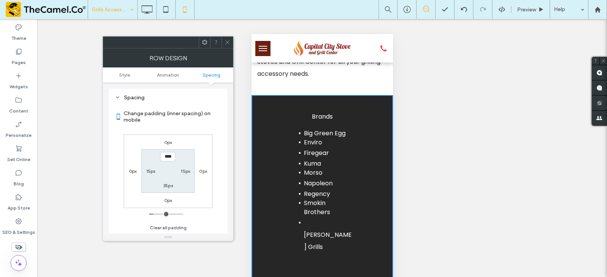
click at [168, 184] on label "35px" at bounding box center [168, 186] width 10 height 6
type input "*"
type input "***"
click at [230, 39] on span at bounding box center [228, 42] width 6 height 11
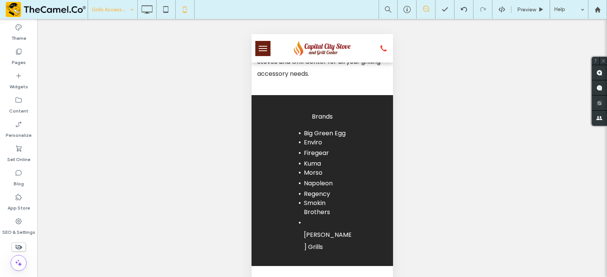
drag, startPoint x: 277, startPoint y: 245, endPoint x: 363, endPoint y: 228, distance: 87.0
click at [363, 277] on div at bounding box center [303, 277] width 607 height 0
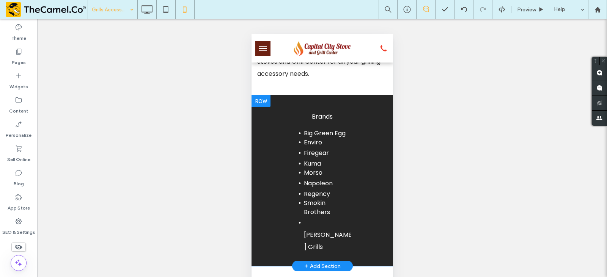
click at [379, 118] on div "Brands Big Green Egg Enviro Firegear Big Green Egg Enviro Firegear Kuma Morso N…" at bounding box center [322, 180] width 142 height 171
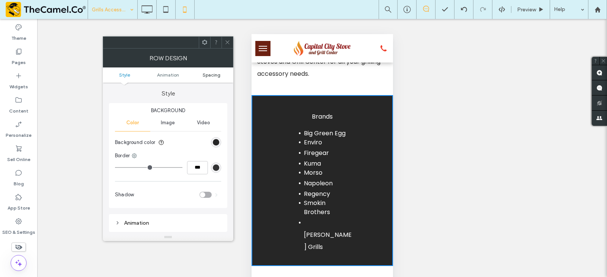
click at [210, 77] on span "Spacing" at bounding box center [212, 75] width 18 height 6
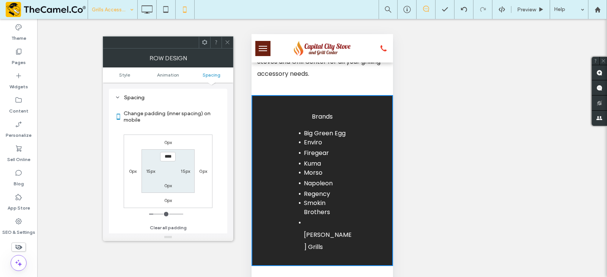
click at [167, 188] on label "0px" at bounding box center [168, 186] width 8 height 6
type input "*"
type input "***"
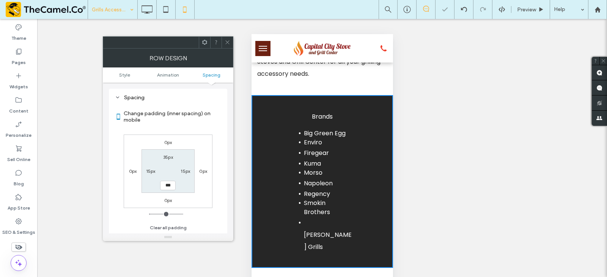
click at [226, 38] on span at bounding box center [228, 42] width 6 height 11
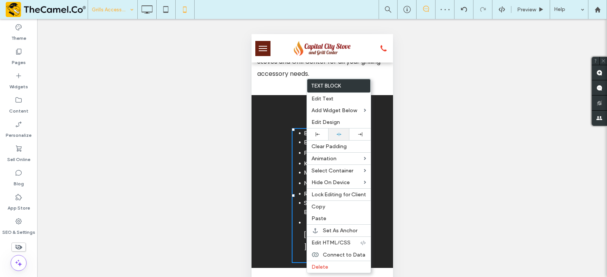
click at [342, 132] on div at bounding box center [339, 134] width 14 height 5
click at [155, 14] on div at bounding box center [147, 9] width 19 height 15
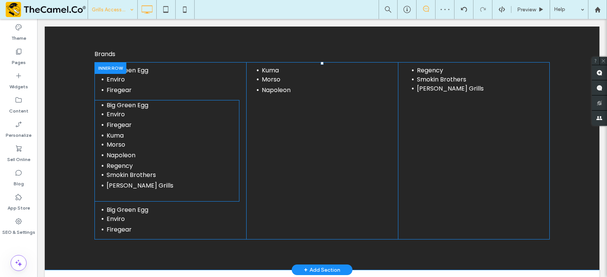
scroll to position [303, 0]
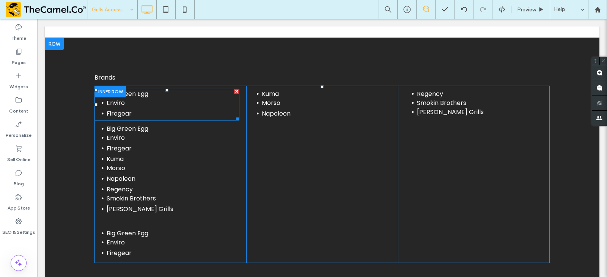
click at [234, 91] on div at bounding box center [236, 91] width 5 height 5
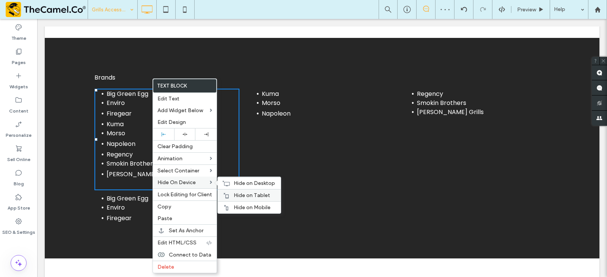
click at [231, 198] on div "Hide on Tablet" at bounding box center [249, 195] width 63 height 12
click at [234, 184] on span "Hide on Desktop" at bounding box center [254, 183] width 41 height 6
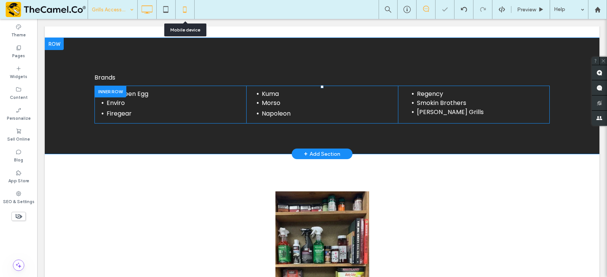
click at [179, 13] on icon at bounding box center [184, 9] width 15 height 15
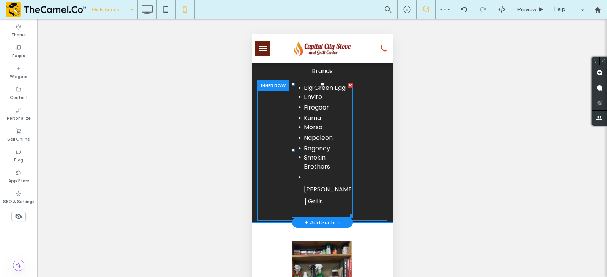
scroll to position [417, 0]
